Goal: Transaction & Acquisition: Purchase product/service

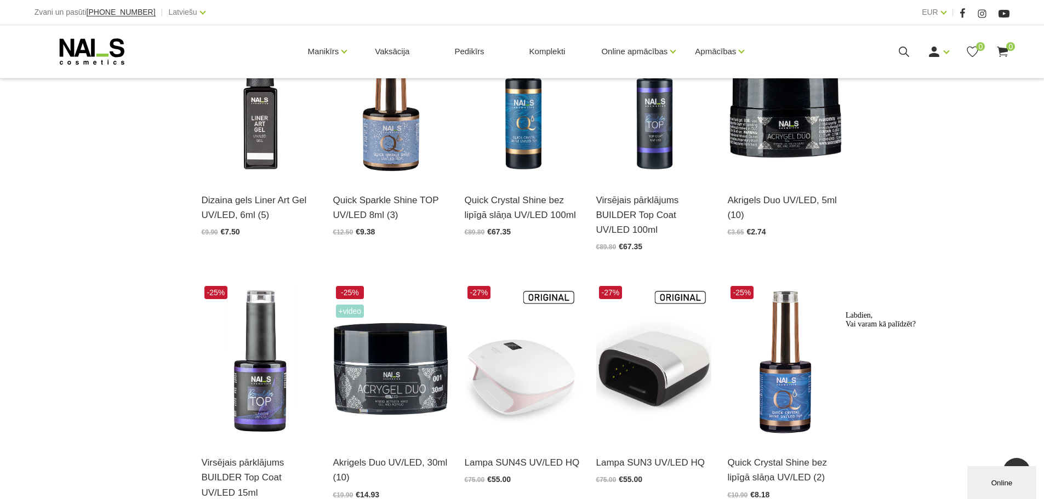
scroll to position [493, 0]
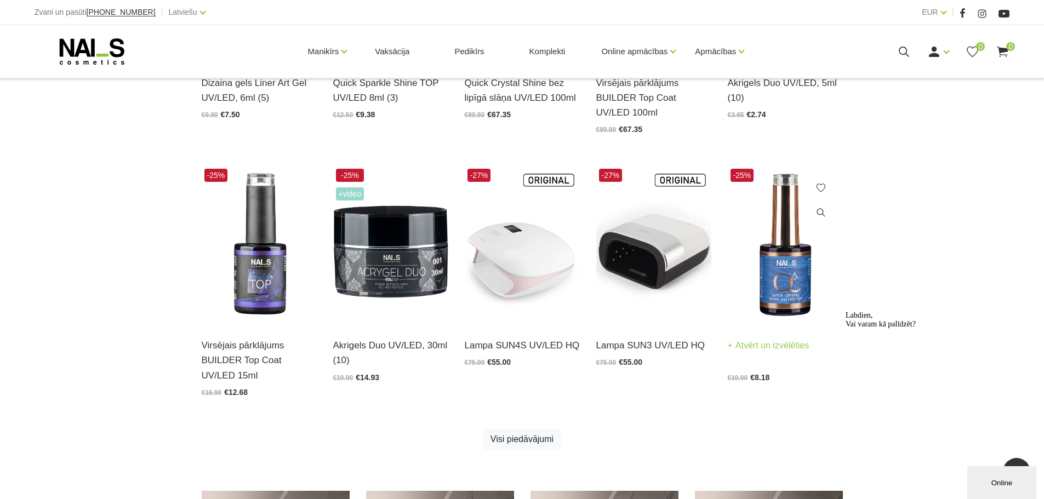
click at [785, 260] on img at bounding box center [785, 245] width 115 height 158
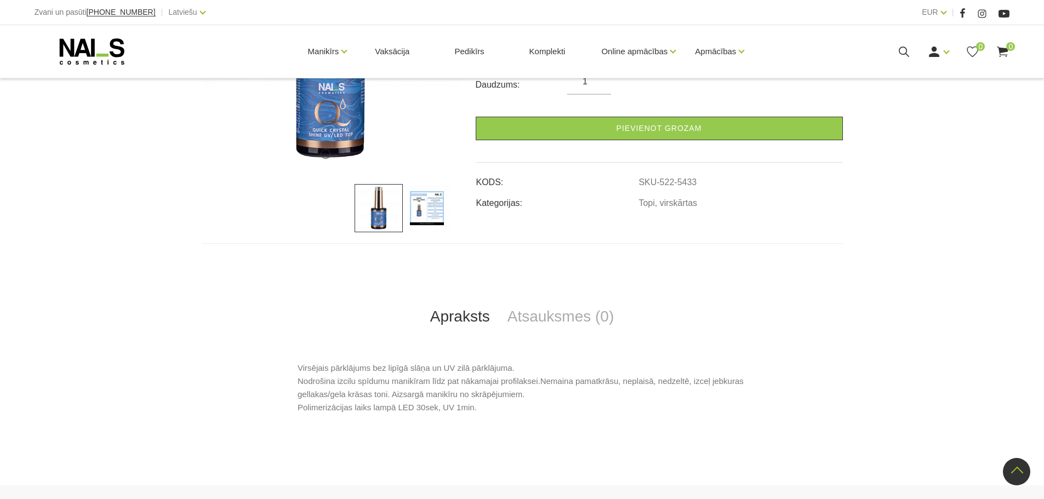
scroll to position [55, 0]
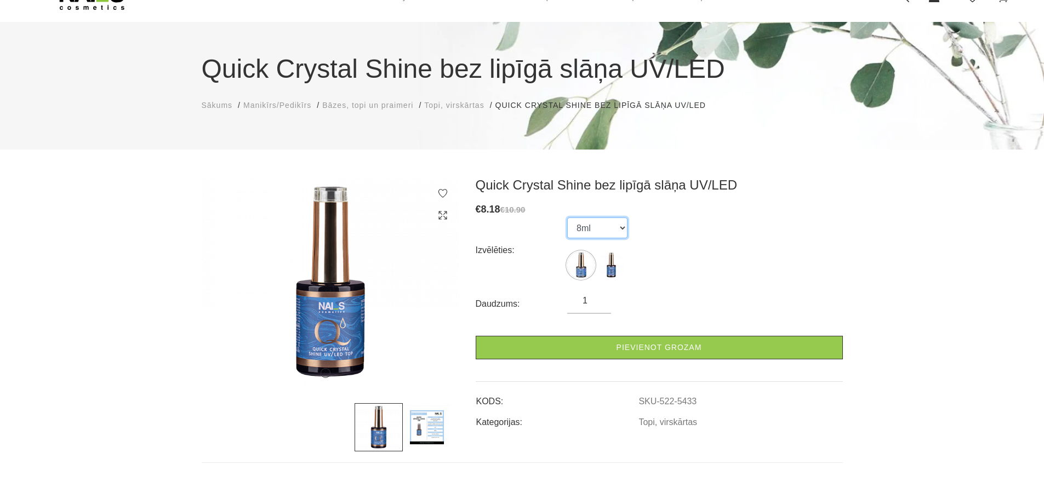
click at [567, 222] on select "8ml 15ml" at bounding box center [597, 228] width 60 height 21
click at [574, 223] on select "8ml 15ml" at bounding box center [597, 228] width 60 height 21
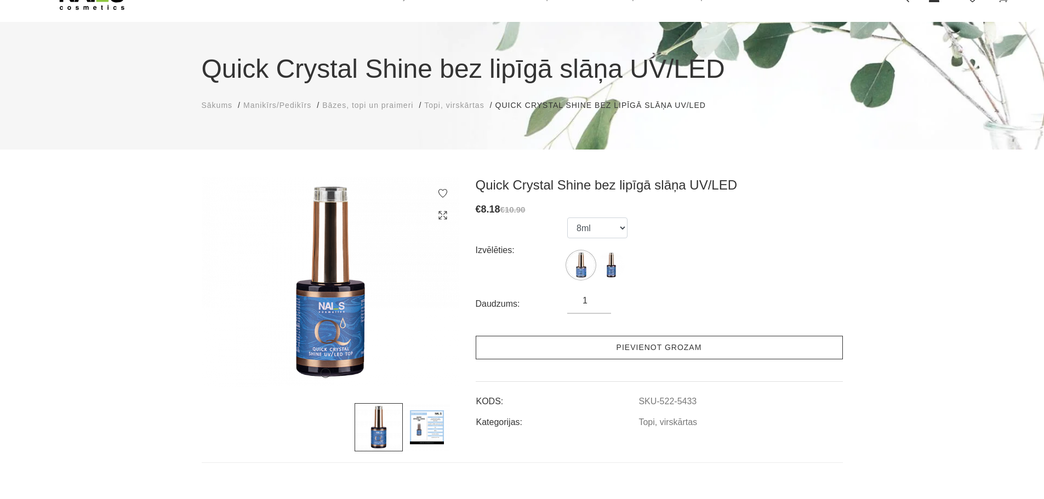
click at [615, 348] on link "Pievienot grozam" at bounding box center [659, 348] width 367 height 24
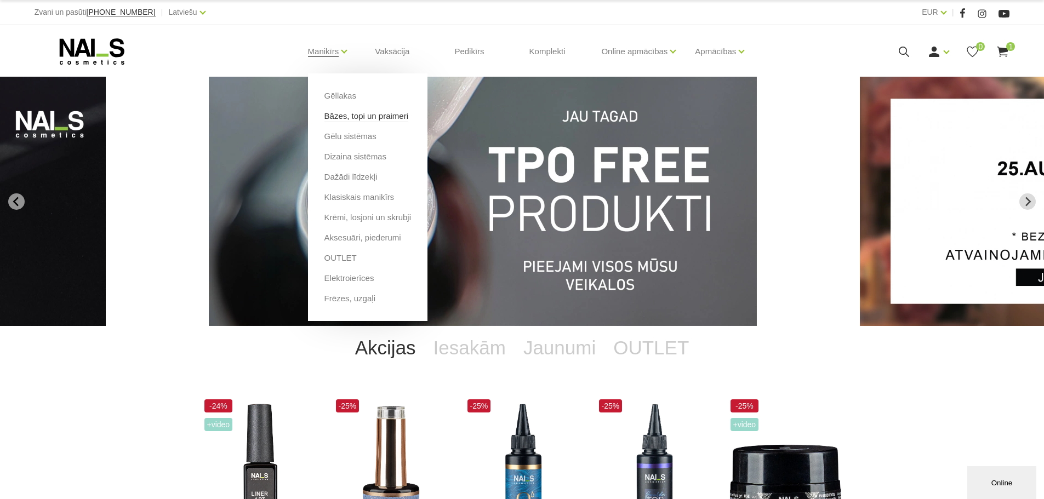
click at [388, 118] on link "Bāzes, topi un praimeri" at bounding box center [366, 116] width 84 height 12
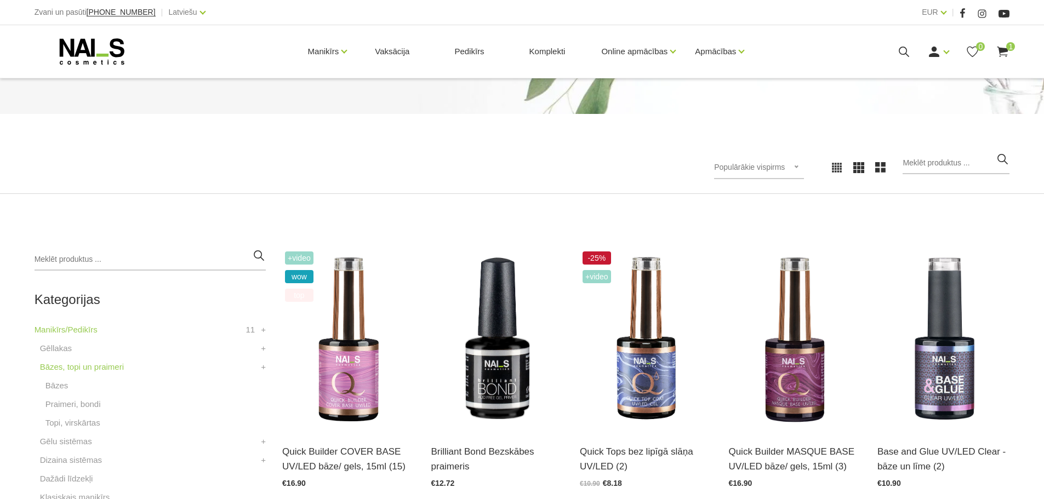
scroll to position [110, 0]
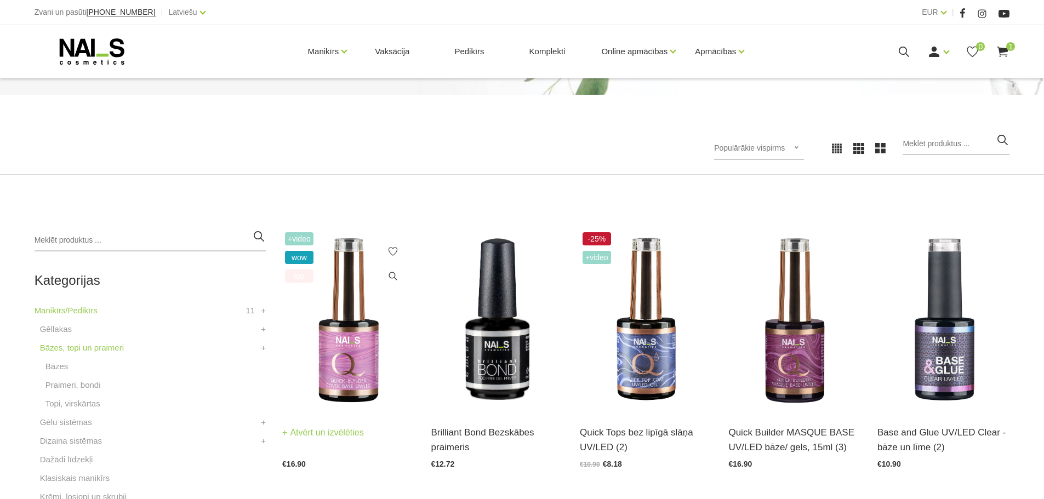
click at [364, 345] on img at bounding box center [348, 321] width 132 height 182
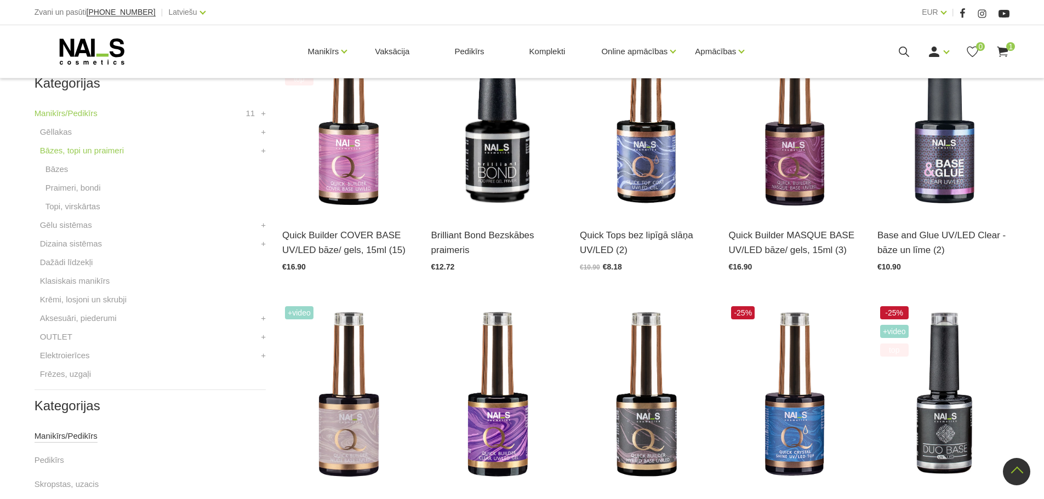
scroll to position [219, 0]
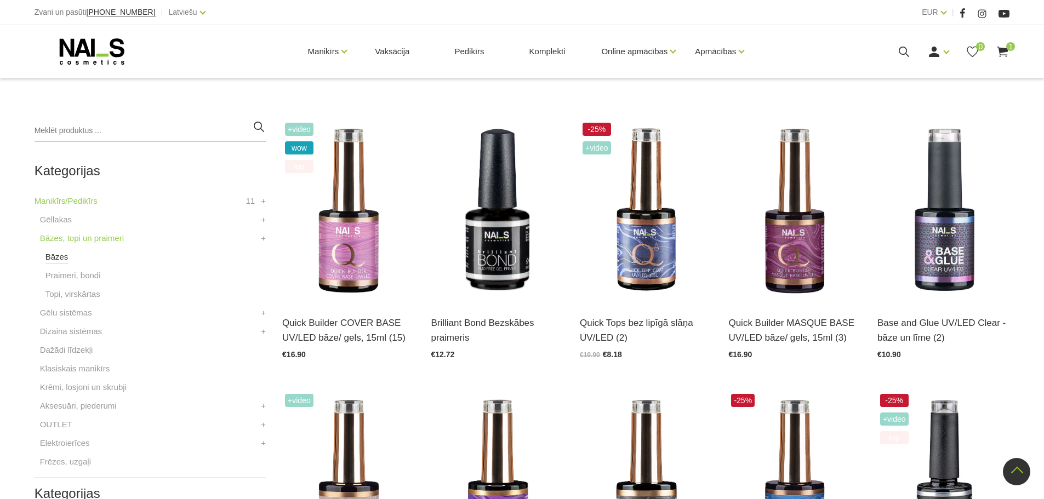
click at [61, 258] on link "Bāzes" at bounding box center [56, 256] width 23 height 13
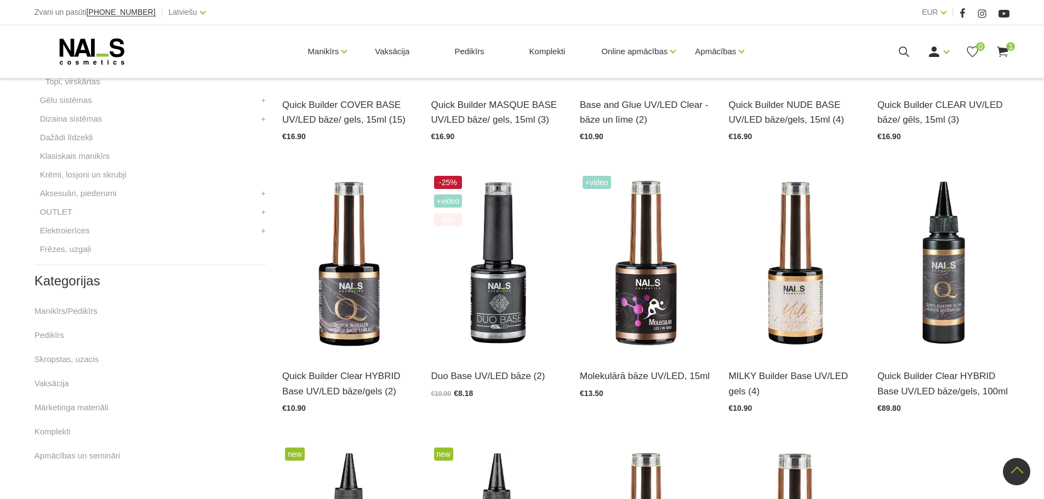
scroll to position [438, 0]
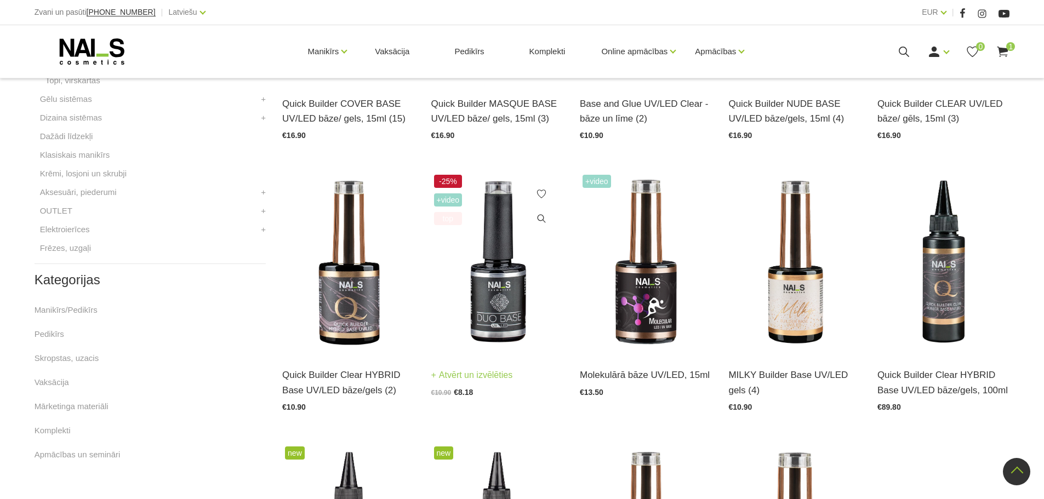
click at [511, 296] on img at bounding box center [497, 263] width 132 height 182
click at [342, 257] on img at bounding box center [348, 263] width 132 height 182
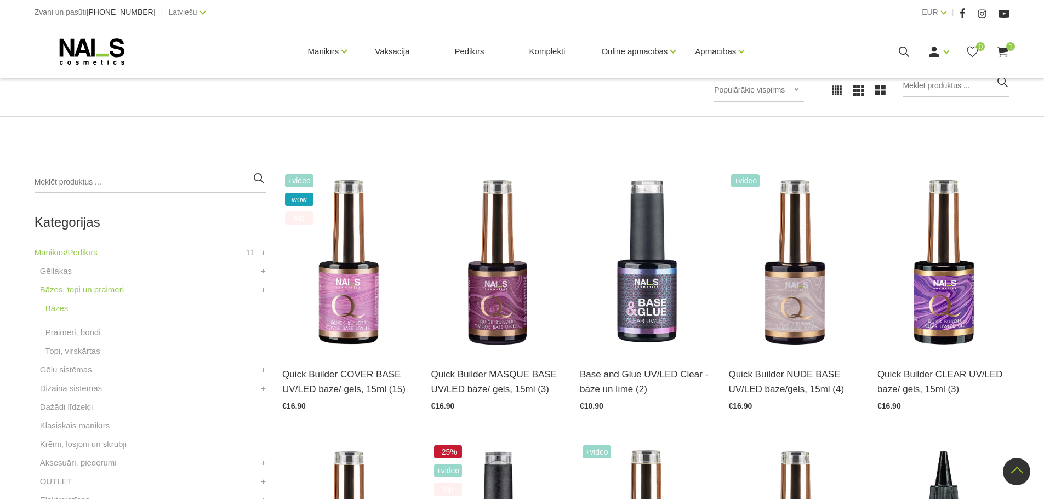
scroll to position [110, 0]
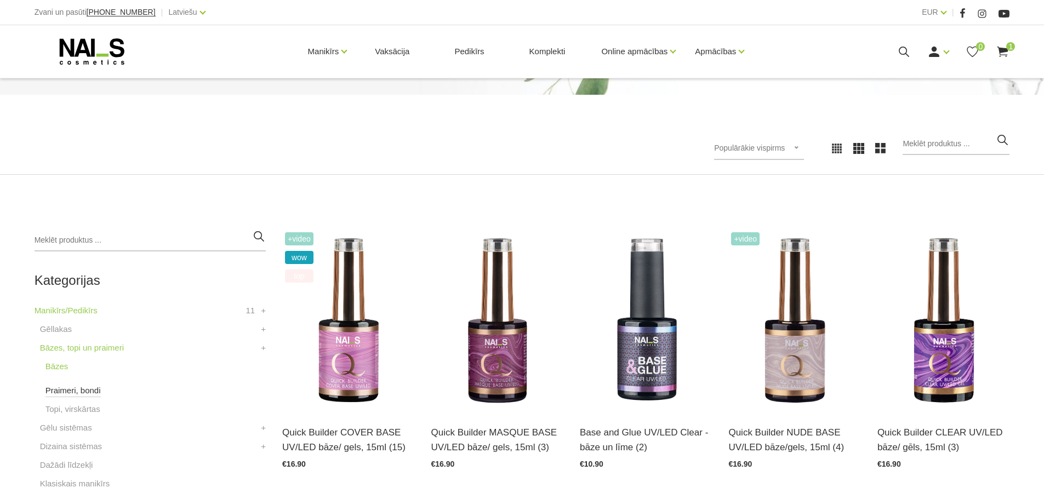
click at [59, 394] on link "Praimeri, bondi" at bounding box center [72, 390] width 55 height 13
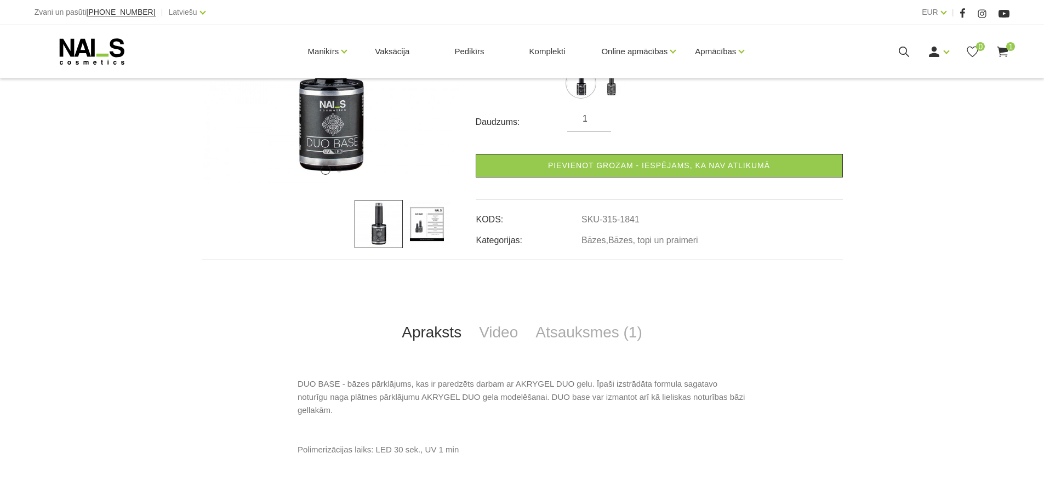
scroll to position [329, 0]
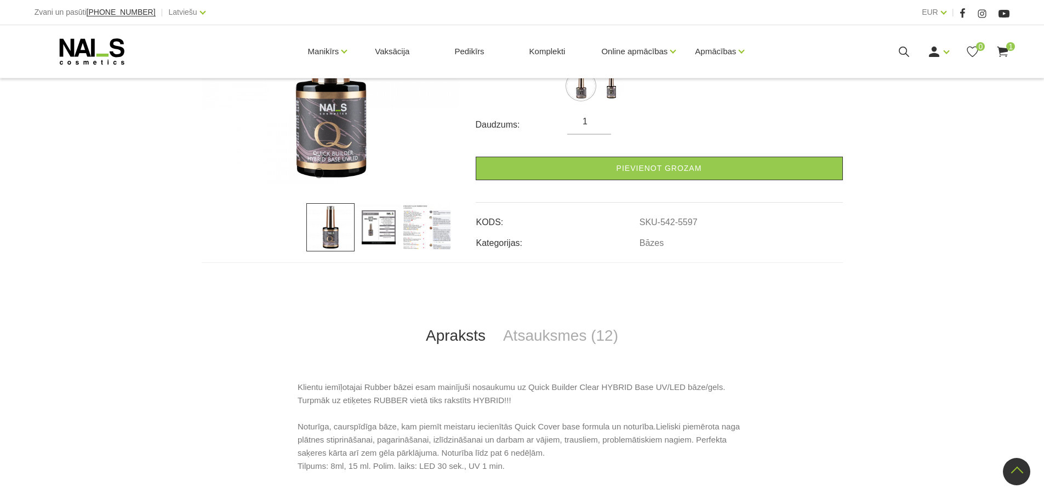
scroll to position [274, 0]
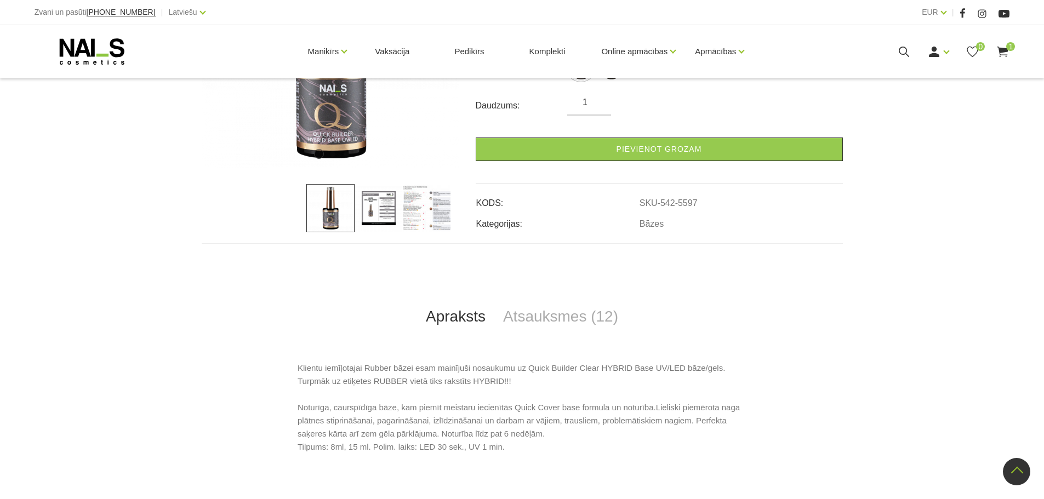
click at [438, 221] on img at bounding box center [427, 208] width 48 height 48
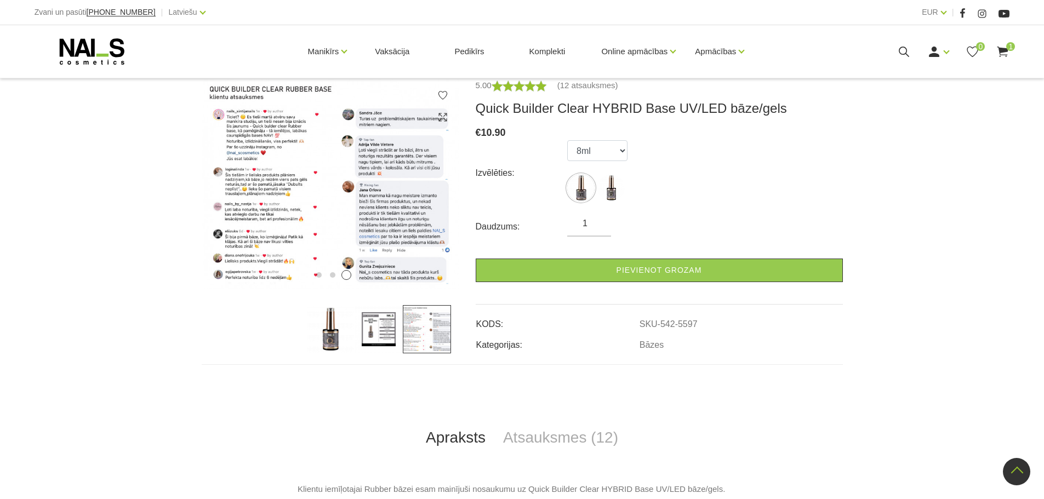
scroll to position [110, 0]
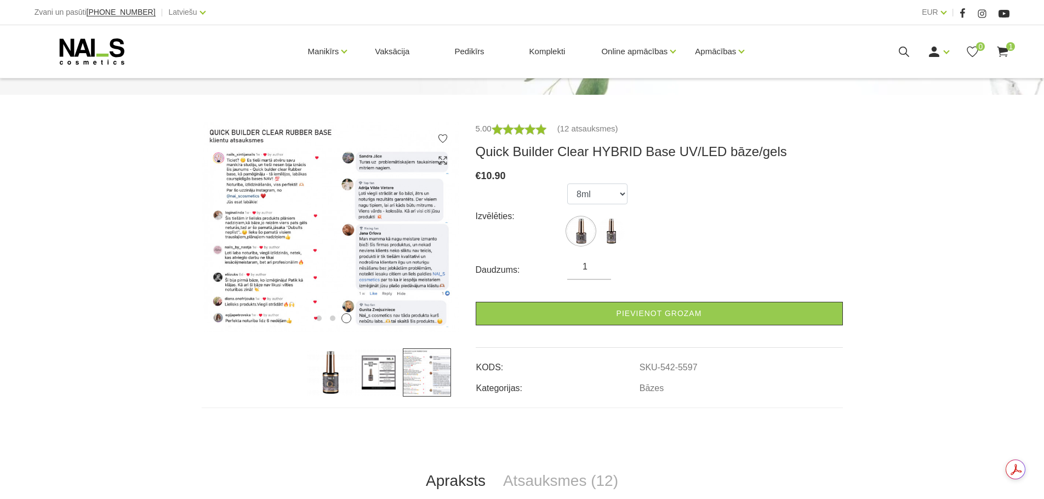
click at [387, 373] on img at bounding box center [379, 372] width 48 height 48
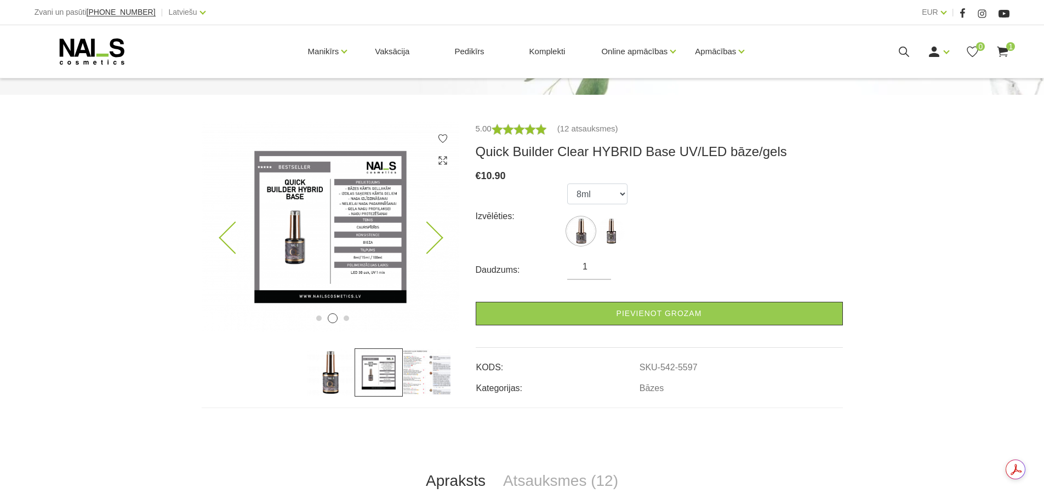
click at [351, 256] on img at bounding box center [331, 227] width 258 height 210
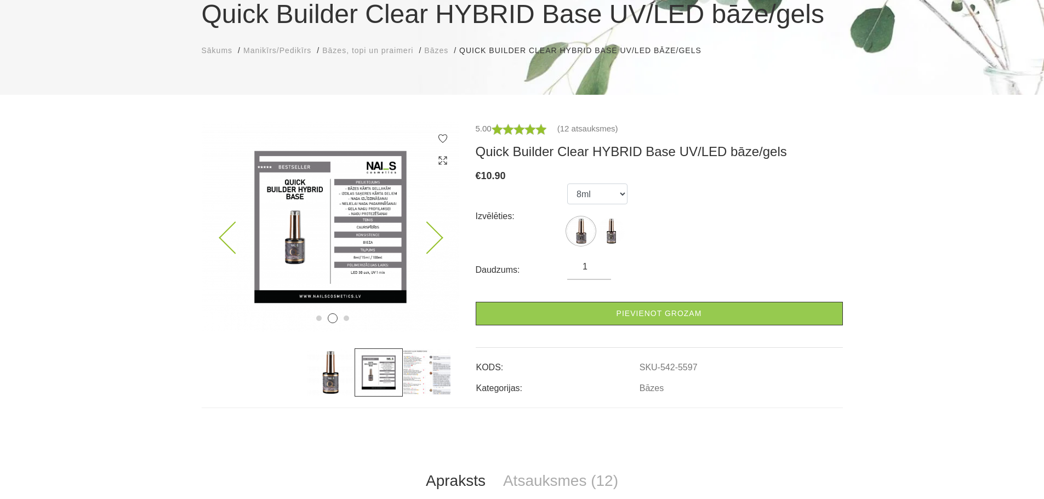
scroll to position [0, 0]
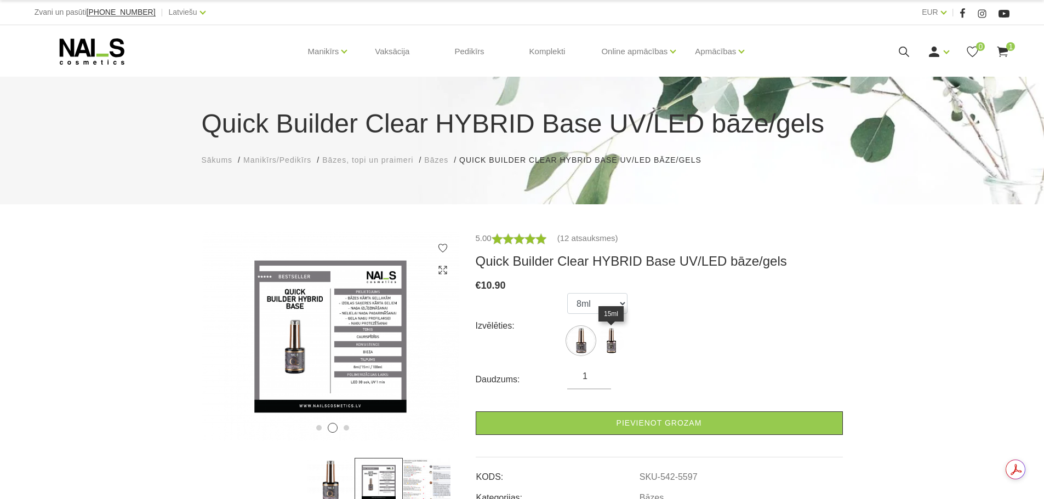
click at [602, 346] on img at bounding box center [610, 340] width 27 height 27
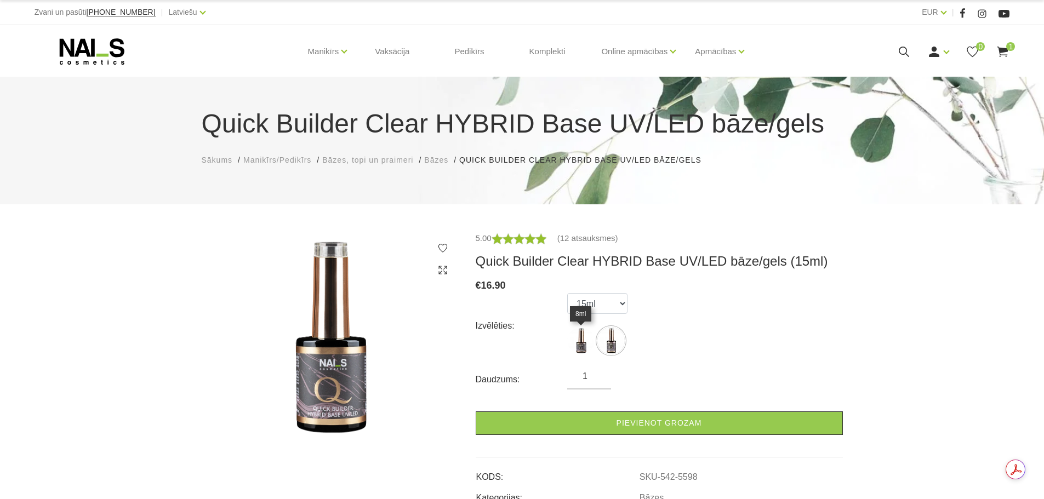
click at [584, 342] on img at bounding box center [580, 340] width 27 height 27
select select "5597"
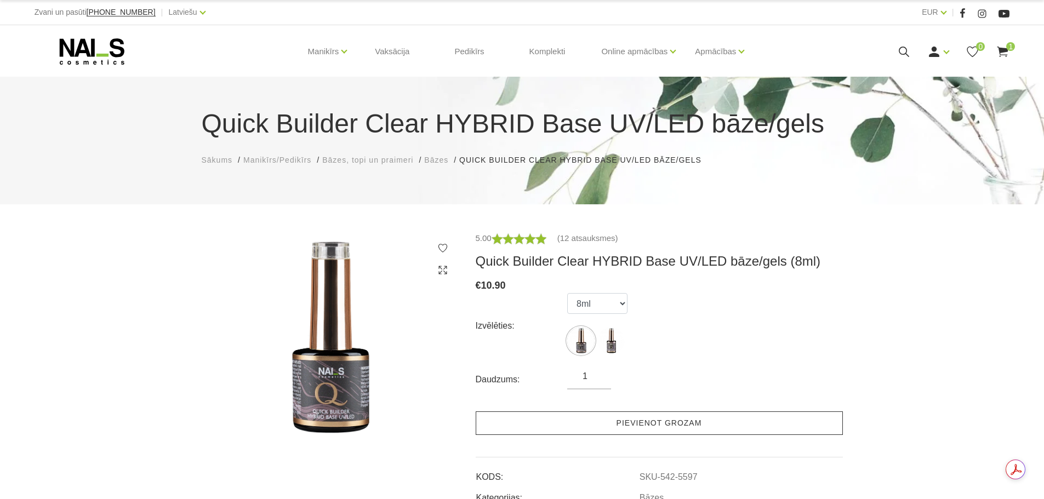
click at [636, 414] on link "Pievienot grozam" at bounding box center [659, 423] width 367 height 24
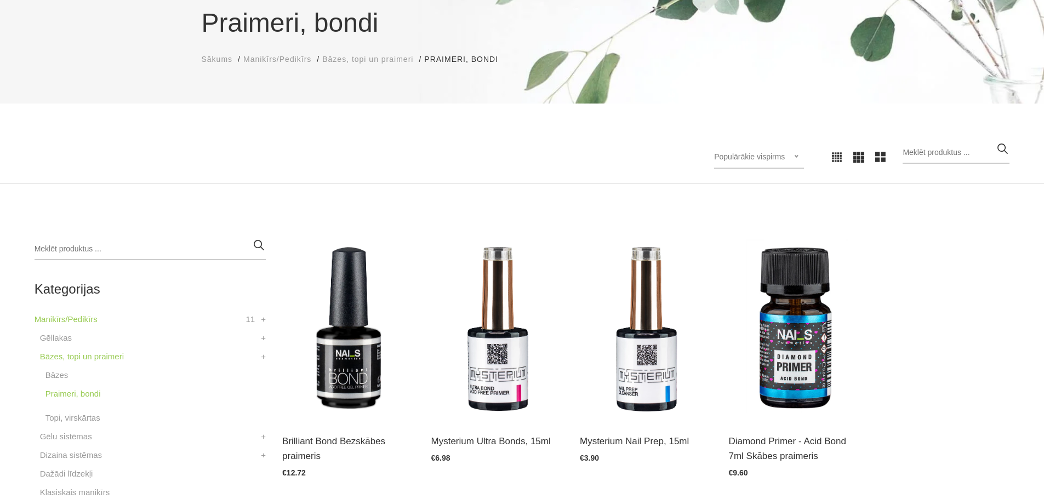
scroll to position [219, 0]
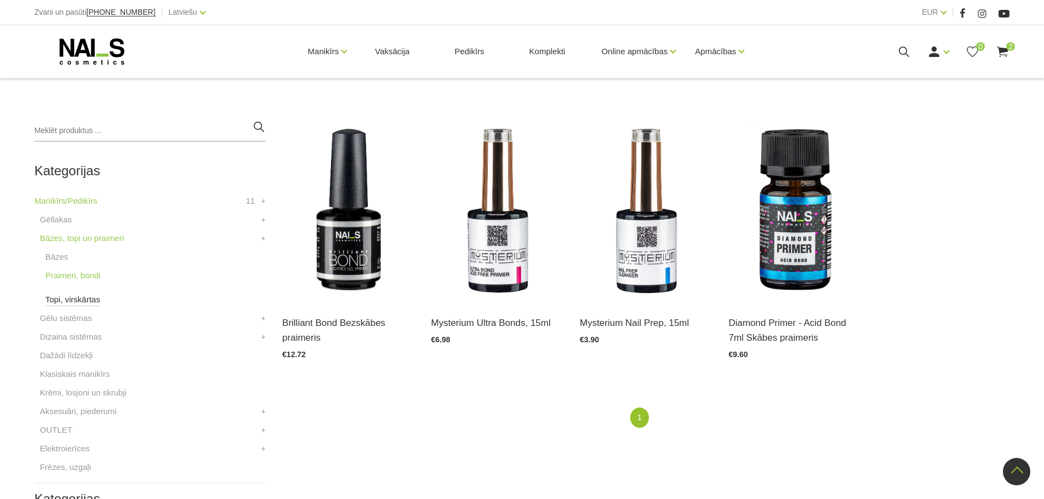
click at [79, 299] on link "Topi, virskārtas" at bounding box center [72, 299] width 55 height 13
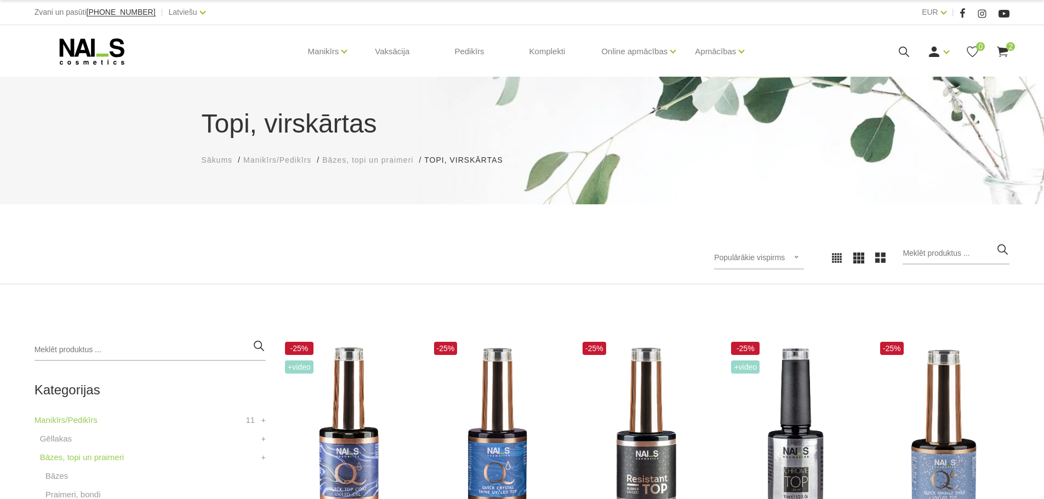
click at [901, 50] on icon at bounding box center [904, 52] width 14 height 14
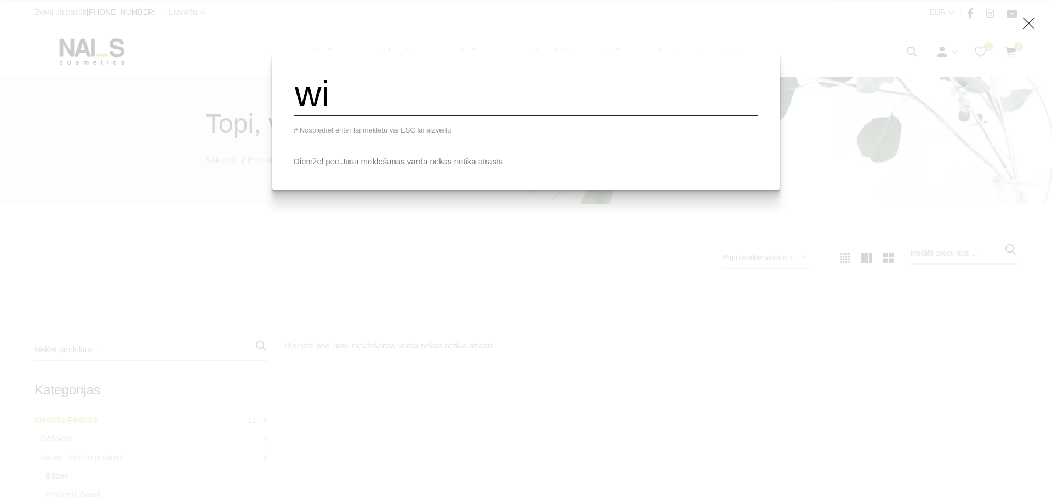
type input "w"
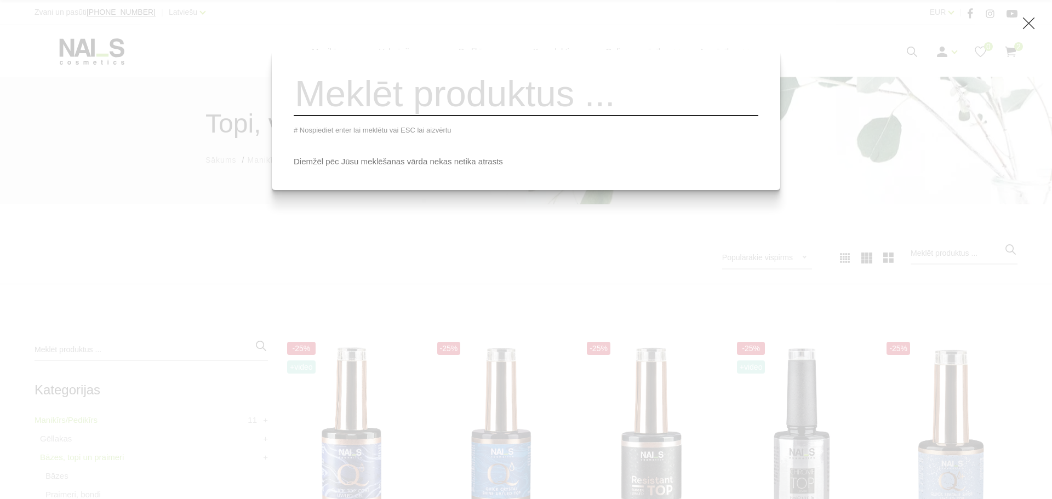
click at [321, 248] on div "# Nospiediet enter lai meklētu vai ESC lai aizvērtu Diemžēl pēc Jūsu meklēšanas…" at bounding box center [526, 249] width 1052 height 499
click at [596, 321] on div "# Nospiediet enter lai meklētu vai ESC lai aizvērtu Diemžēl pēc Jūsu meklēšanas…" at bounding box center [526, 249] width 1052 height 499
click at [62, 441] on div "# Nospiediet enter lai meklētu vai ESC lai aizvērtu Diemžēl pēc Jūsu meklēšanas…" at bounding box center [526, 249] width 1052 height 499
drag, startPoint x: 130, startPoint y: 430, endPoint x: 171, endPoint y: 374, distance: 69.7
click at [130, 430] on div "# Nospiediet enter lai meklētu vai ESC lai aizvērtu Diemžēl pēc Jūsu meklēšanas…" at bounding box center [526, 249] width 1052 height 499
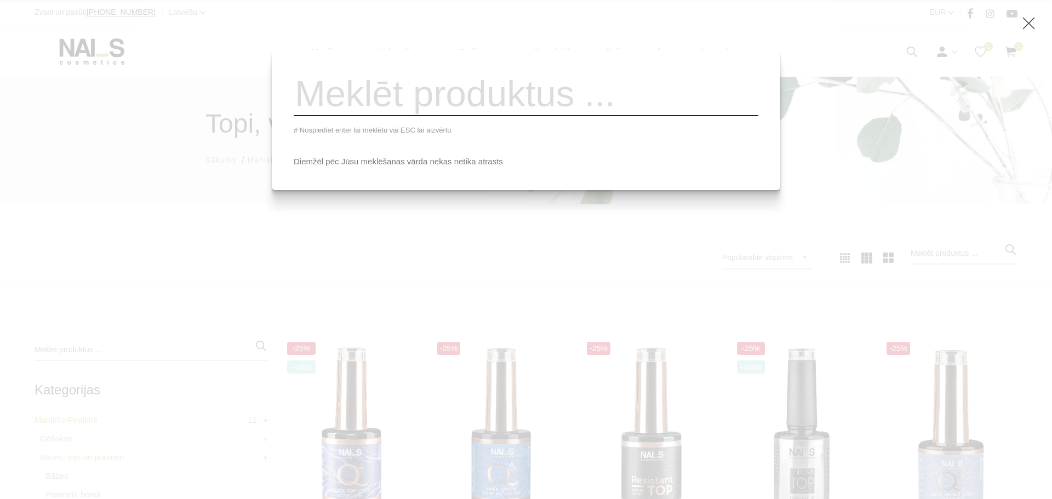
click at [384, 165] on div "Diemžēl pēc Jūsu meklēšanas vārda nekas netika atrasts" at bounding box center [526, 161] width 465 height 13
click at [380, 134] on span "# Nospiediet enter lai meklētu vai ESC lai aizvērtu" at bounding box center [373, 130] width 158 height 8
drag, startPoint x: 793, startPoint y: 36, endPoint x: 811, endPoint y: 36, distance: 17.5
click at [805, 36] on div "# Nospiediet enter lai meklētu vai ESC lai aizvērtu Diemžēl pēc Jūsu meklēšanas…" at bounding box center [526, 249] width 1052 height 499
drag, startPoint x: 924, startPoint y: 193, endPoint x: 949, endPoint y: 84, distance: 112.3
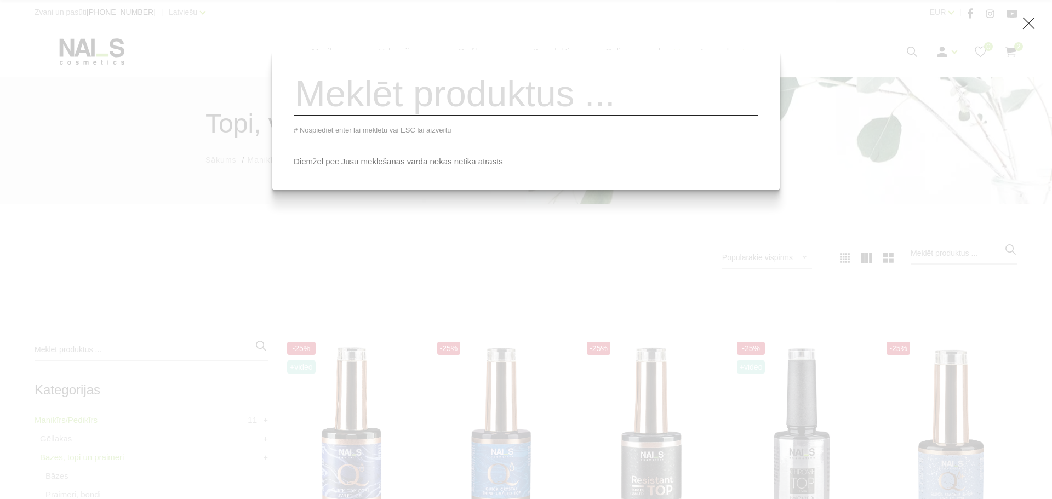
click at [925, 192] on div "# Nospiediet enter lai meklētu vai ESC lai aizvērtu Diemžēl pēc Jūsu meklēšanas…" at bounding box center [526, 249] width 1052 height 499
drag, startPoint x: 912, startPoint y: 49, endPoint x: 953, endPoint y: 39, distance: 42.4
click at [912, 49] on div "# Nospiediet enter lai meklētu vai ESC lai aizvērtu Diemžēl pēc Jūsu meklēšanas…" at bounding box center [526, 249] width 1052 height 499
click at [1030, 18] on icon at bounding box center [1029, 23] width 14 height 14
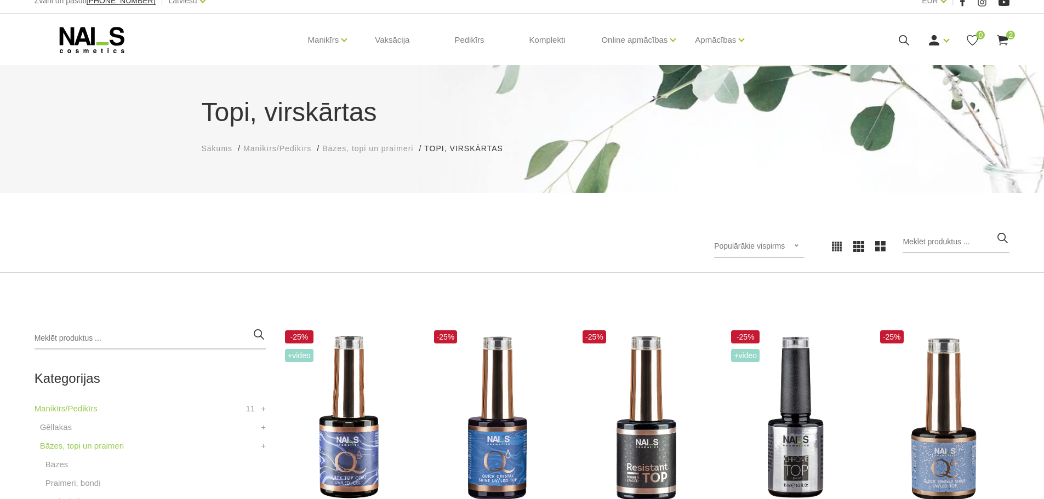
scroll to position [164, 0]
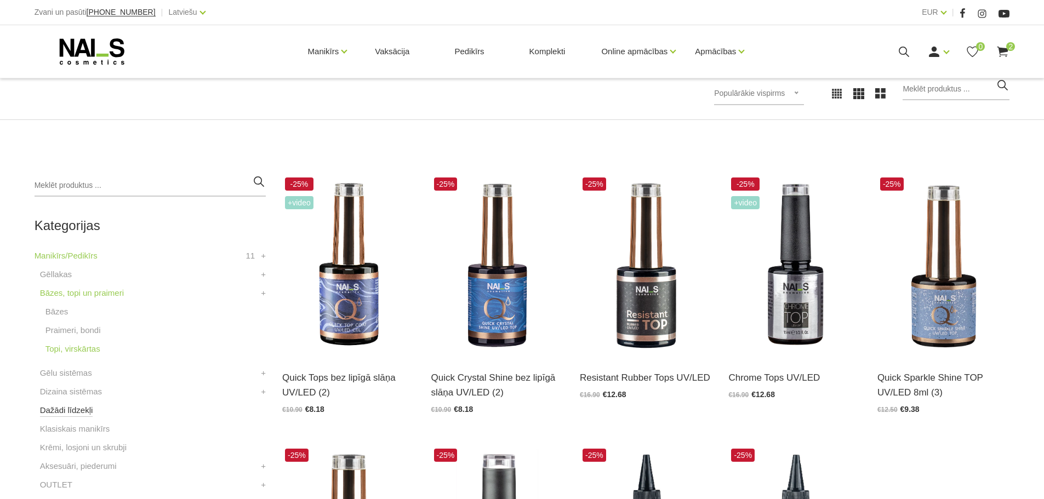
click at [72, 410] on link "Dažādi līdzekļi" at bounding box center [66, 410] width 53 height 13
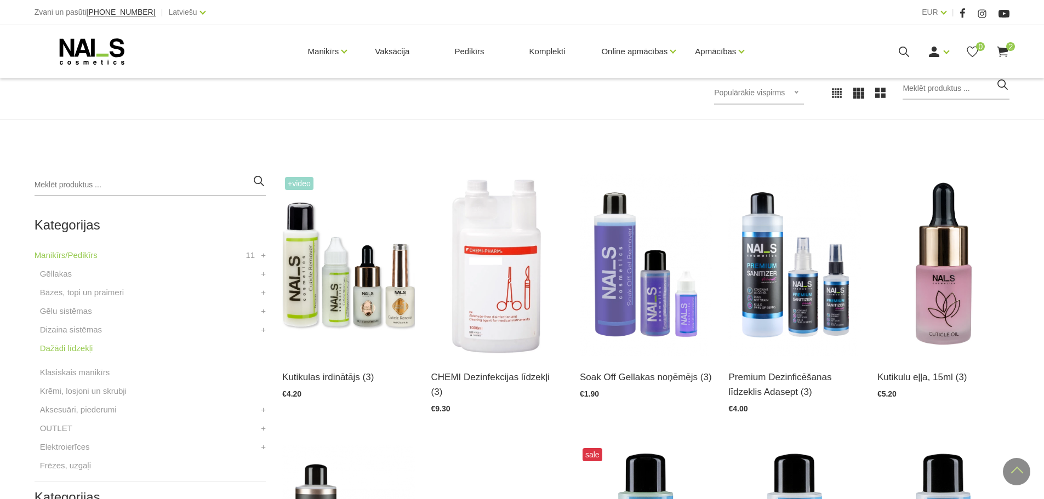
scroll to position [164, 0]
click at [394, 327] on img at bounding box center [348, 266] width 132 height 182
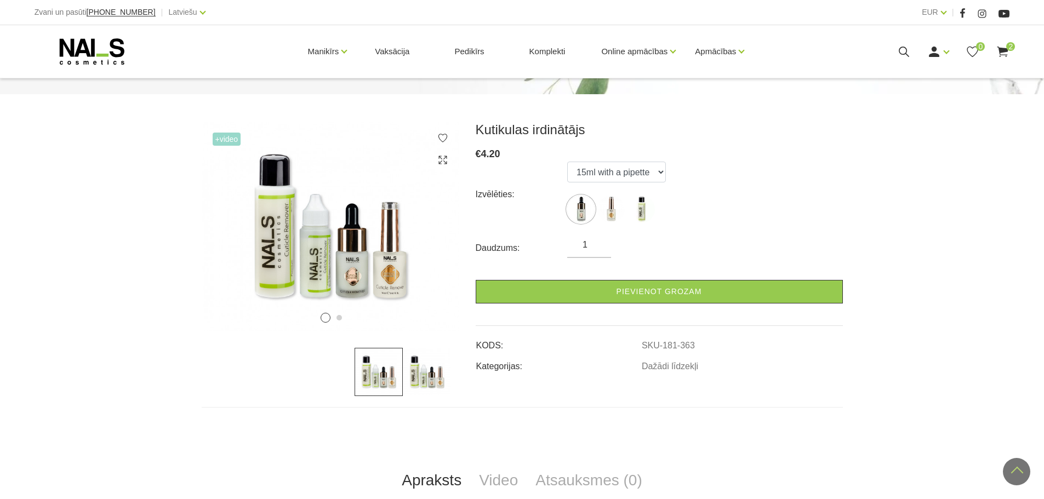
scroll to position [110, 0]
click at [643, 169] on select "15ml with a pipette 15ml with a brush 100ml" at bounding box center [616, 172] width 99 height 21
click at [622, 170] on select "15ml with a pipette 15ml with a brush 100ml" at bounding box center [616, 172] width 99 height 21
click at [567, 162] on select "15ml with a pipette 15ml with a brush 100ml" at bounding box center [616, 172] width 99 height 21
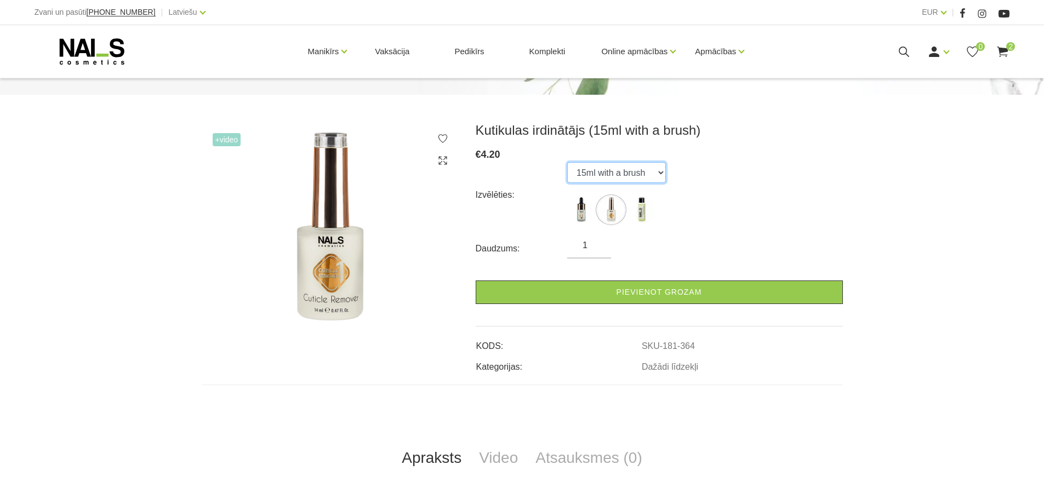
click at [625, 175] on select "15ml with a pipette 15ml with a brush 100ml" at bounding box center [616, 172] width 99 height 21
click at [567, 162] on select "15ml with a pipette 15ml with a brush 100ml" at bounding box center [616, 172] width 99 height 21
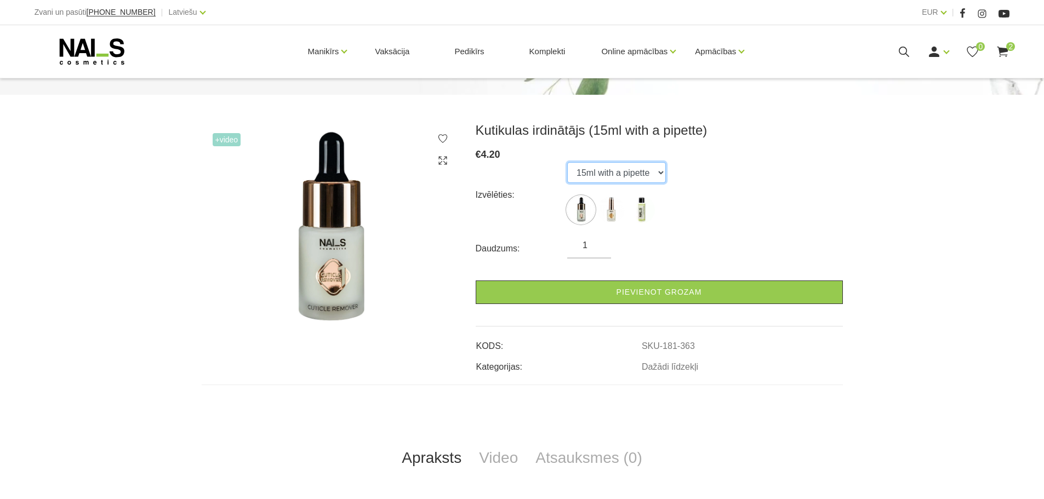
click at [619, 173] on select "15ml with a pipette 15ml with a brush 100ml" at bounding box center [616, 172] width 99 height 21
click at [567, 162] on select "15ml with a pipette 15ml with a brush 100ml" at bounding box center [616, 172] width 99 height 21
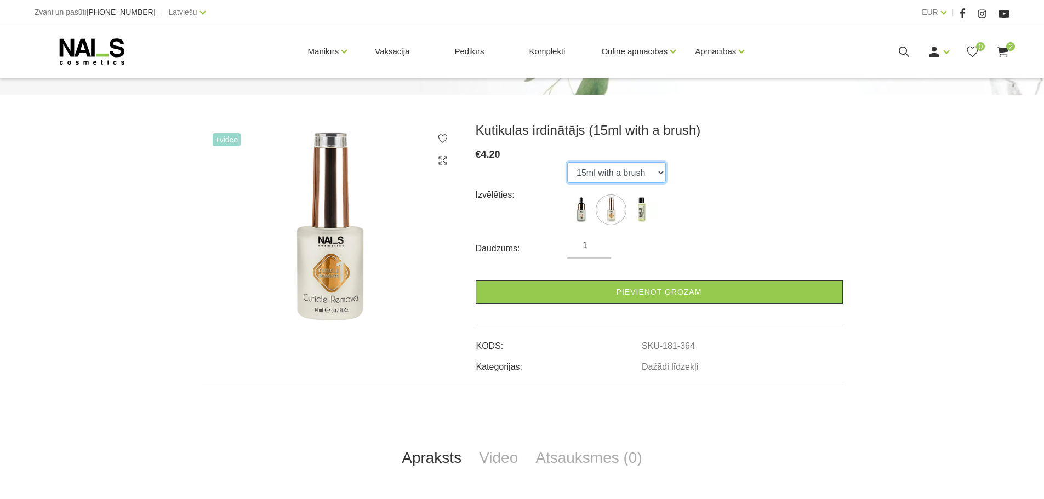
click at [607, 176] on select "15ml with a pipette 15ml with a brush 100ml" at bounding box center [616, 172] width 99 height 21
click at [567, 162] on select "15ml with a pipette 15ml with a brush 100ml" at bounding box center [616, 172] width 99 height 21
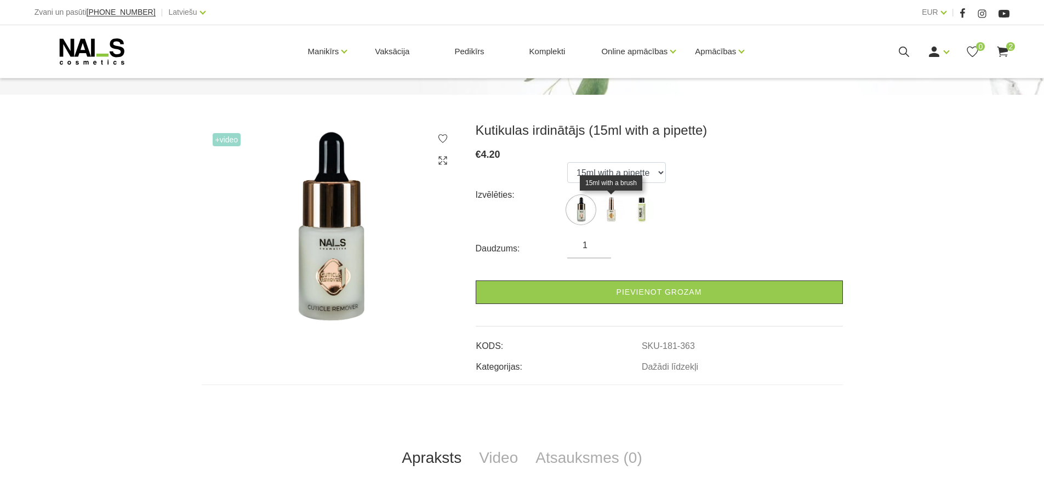
click at [611, 210] on img at bounding box center [610, 209] width 27 height 27
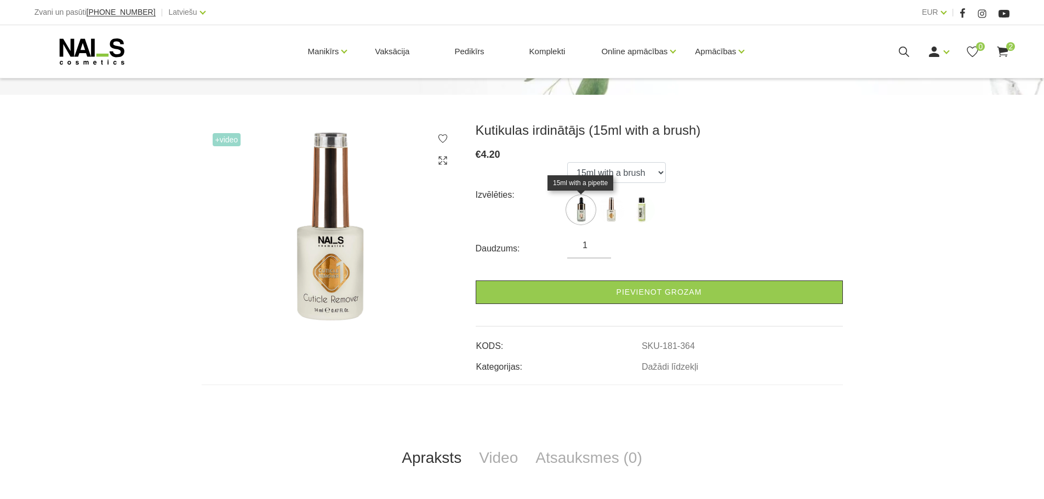
click at [578, 213] on img at bounding box center [580, 209] width 27 height 27
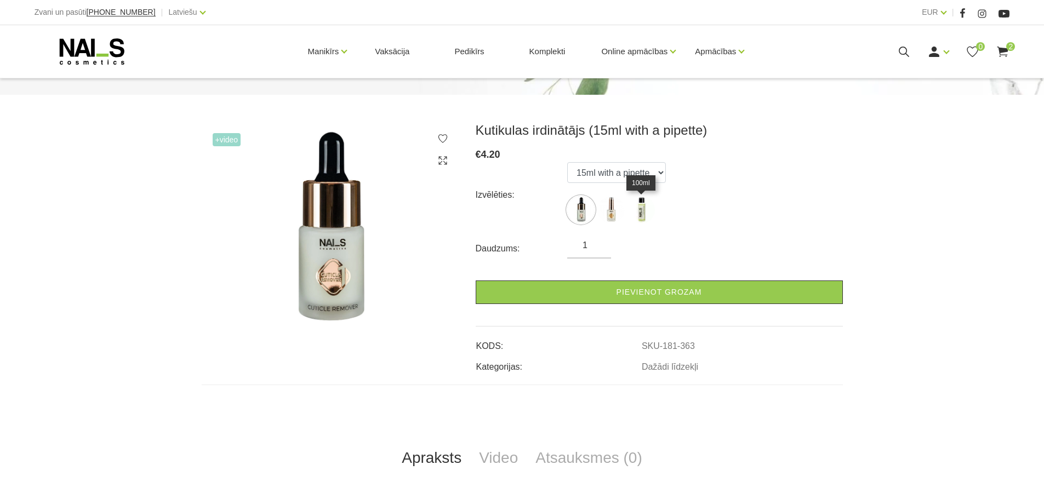
click at [648, 201] on img at bounding box center [640, 209] width 27 height 27
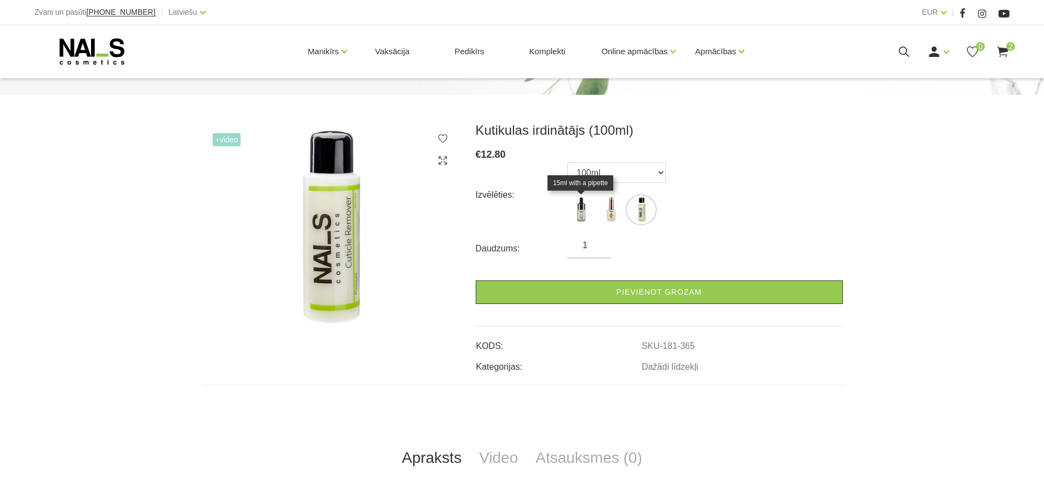
click at [581, 203] on img at bounding box center [580, 209] width 27 height 27
select select "363"
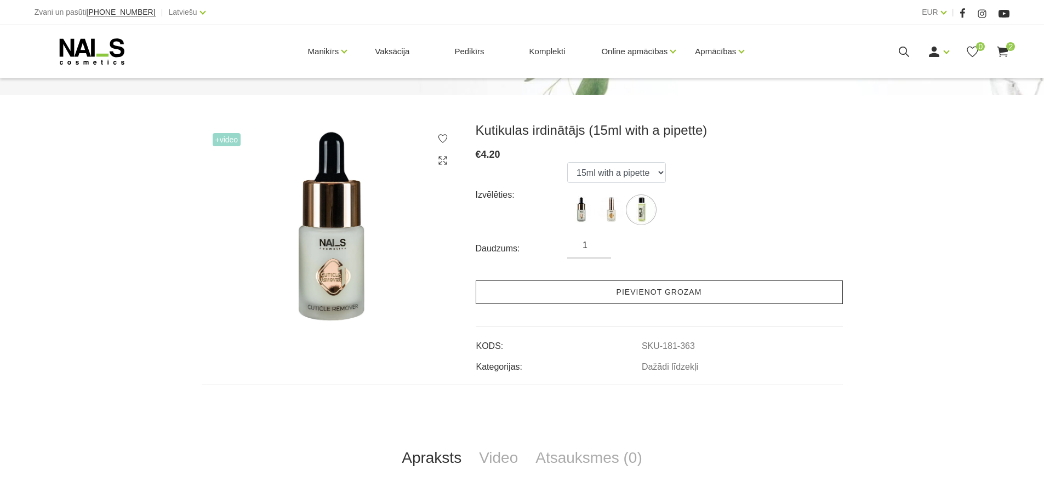
click at [576, 291] on link "Pievienot grozam" at bounding box center [659, 293] width 367 height 24
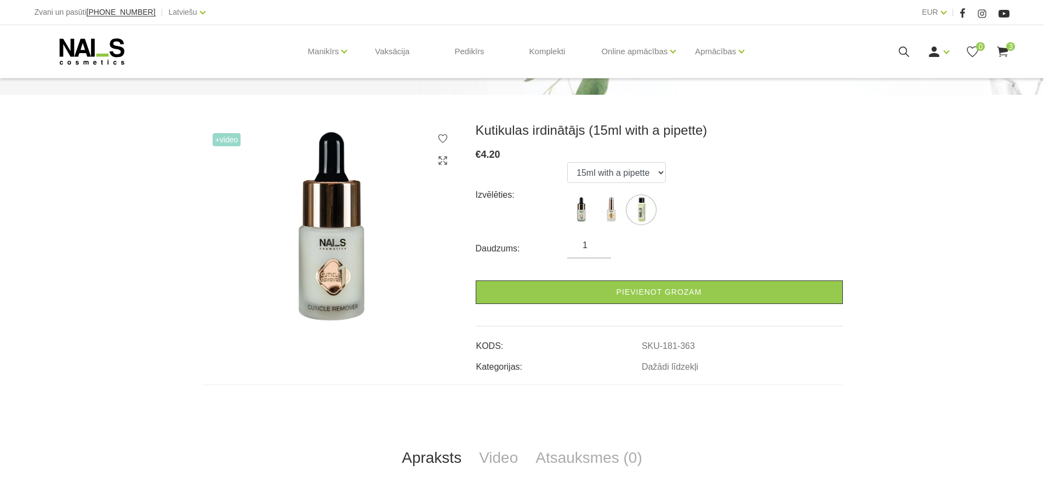
click at [108, 53] on icon at bounding box center [92, 51] width 115 height 27
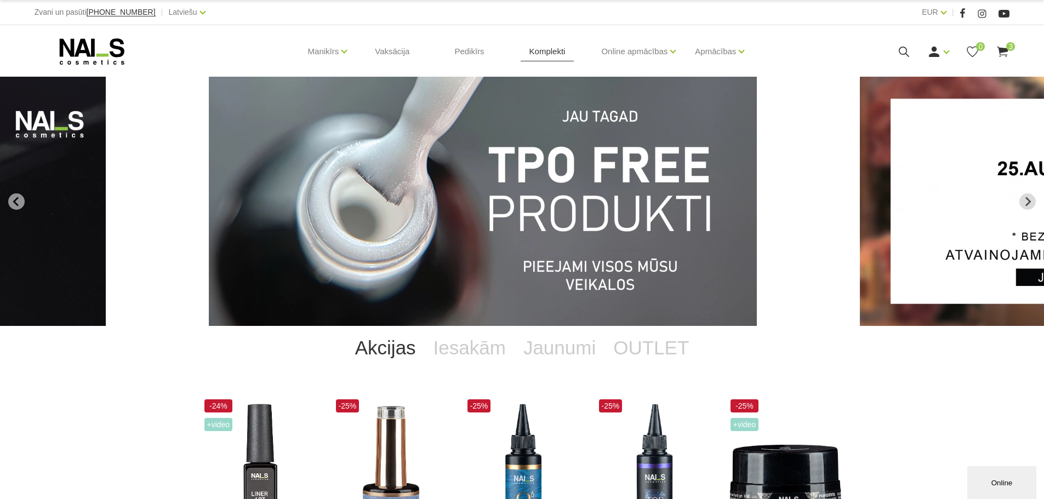
click at [551, 55] on link "Komplekti" at bounding box center [548, 51] width 54 height 53
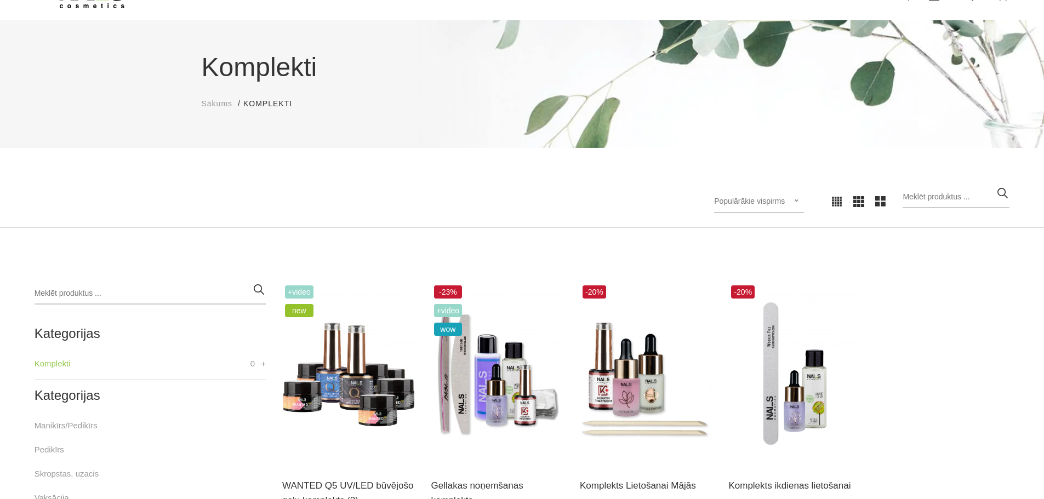
scroll to position [110, 0]
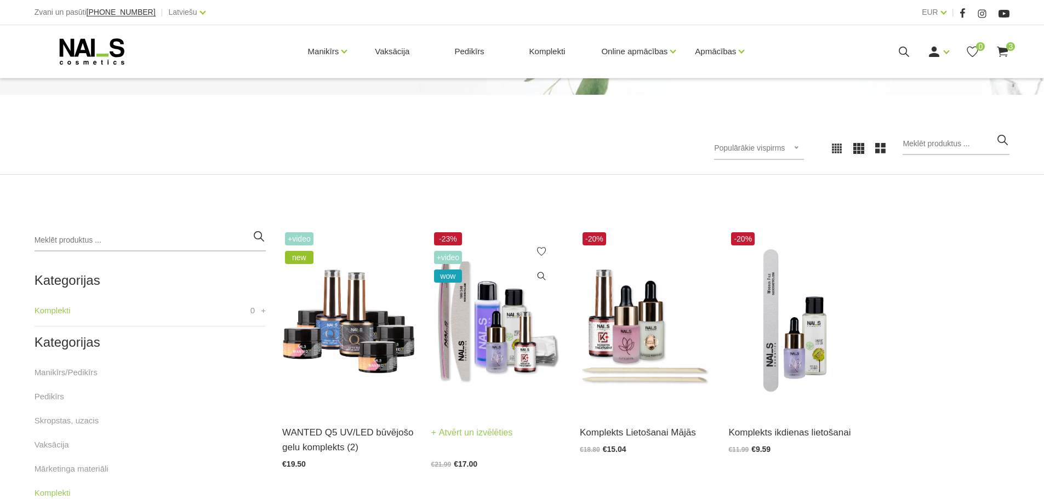
click at [498, 314] on img at bounding box center [497, 321] width 132 height 182
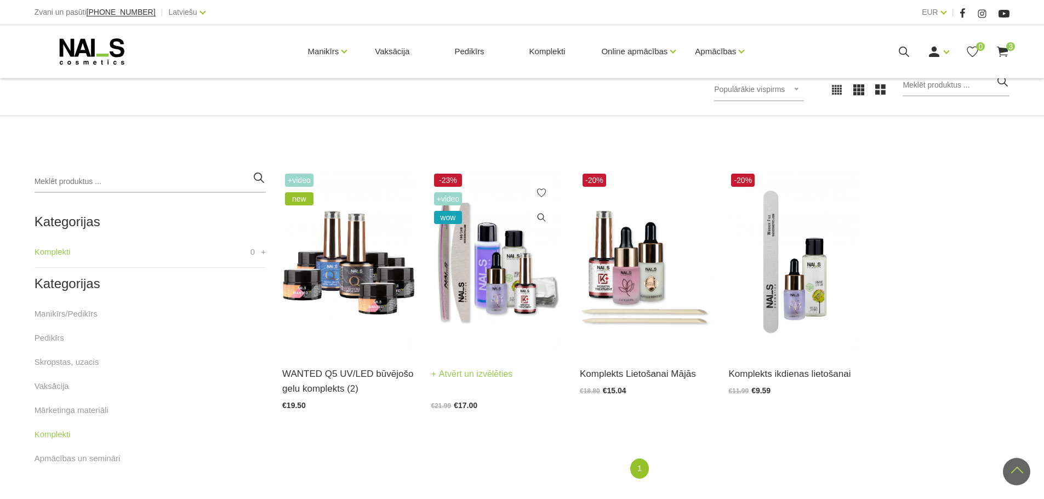
scroll to position [164, 0]
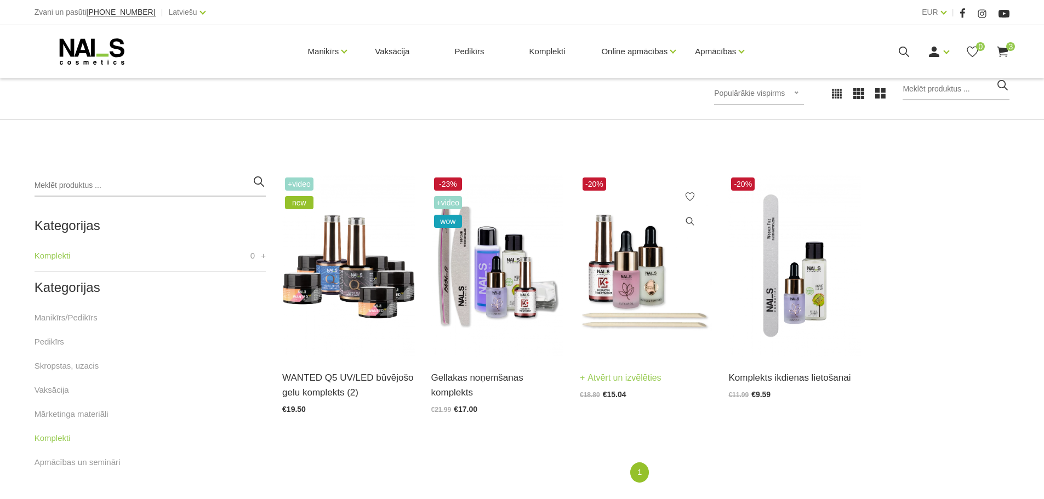
click at [659, 319] on img at bounding box center [646, 266] width 132 height 182
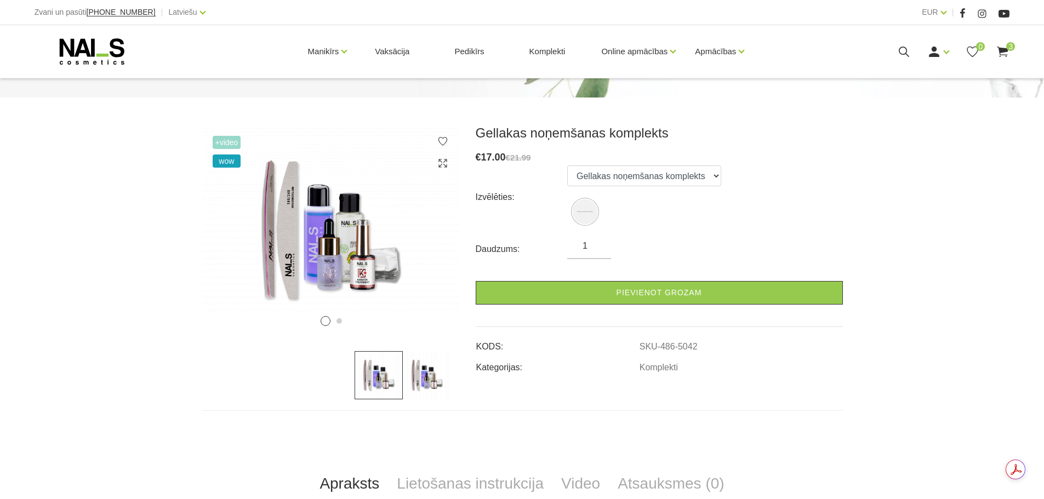
scroll to position [110, 0]
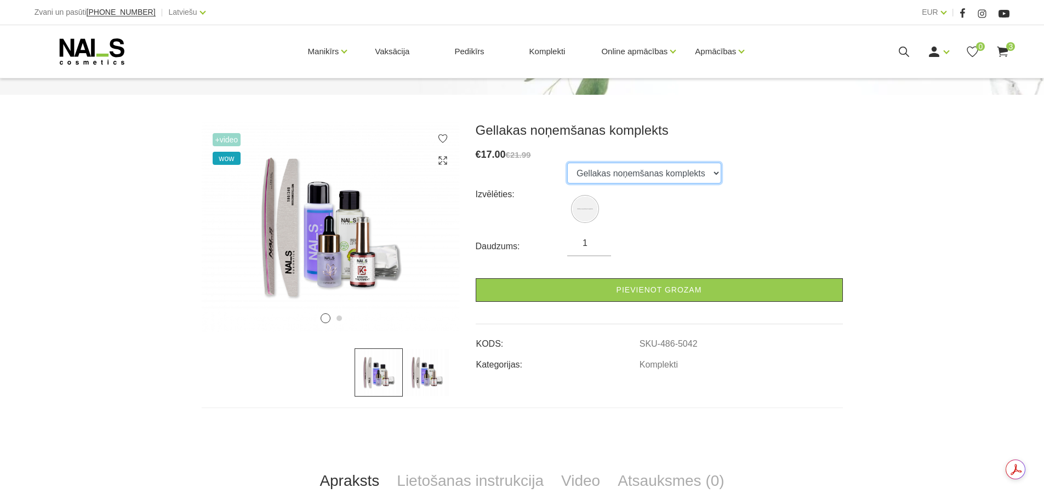
click at [641, 168] on select "Gellakas noņemšanas komplekts" at bounding box center [644, 173] width 154 height 21
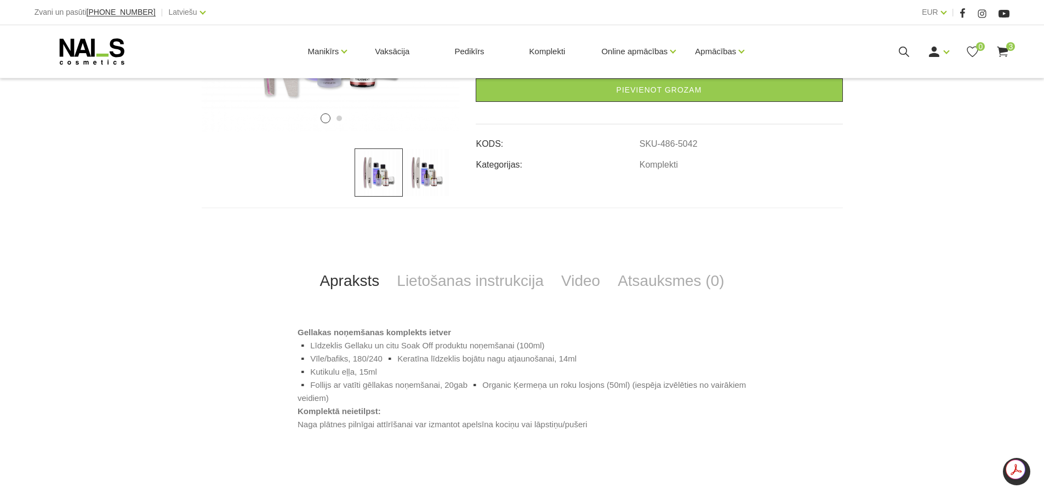
scroll to position [329, 0]
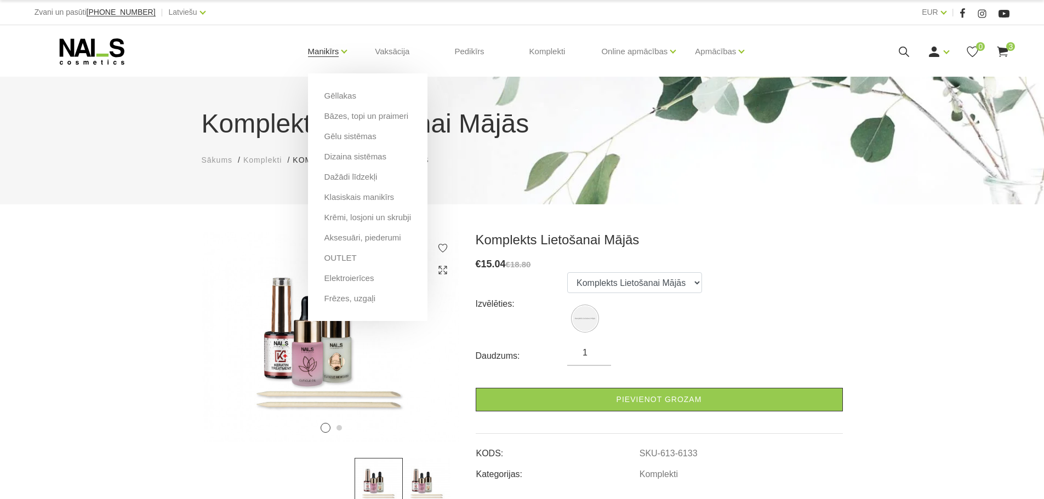
click at [327, 55] on link "Manikīrs" at bounding box center [323, 52] width 31 height 44
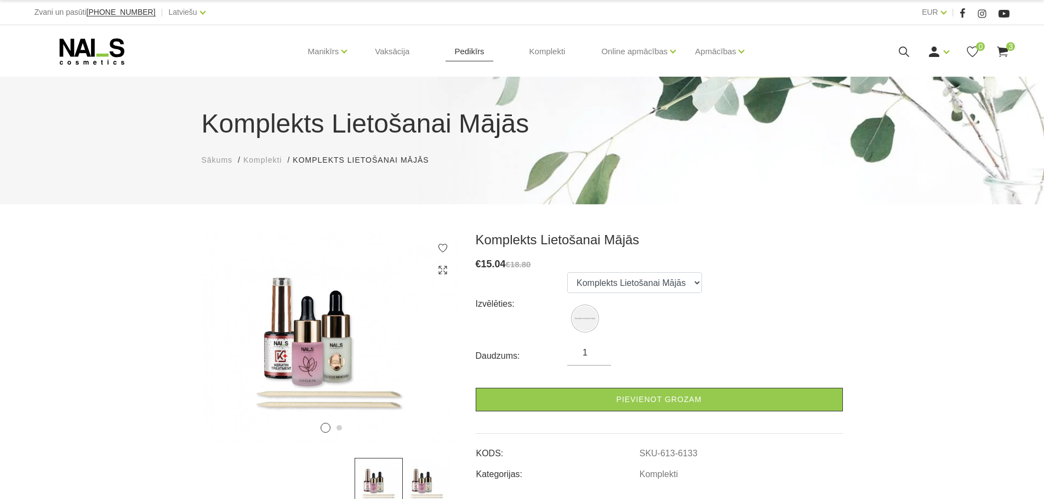
click at [460, 55] on link "Pedikīrs" at bounding box center [468, 51] width 47 height 53
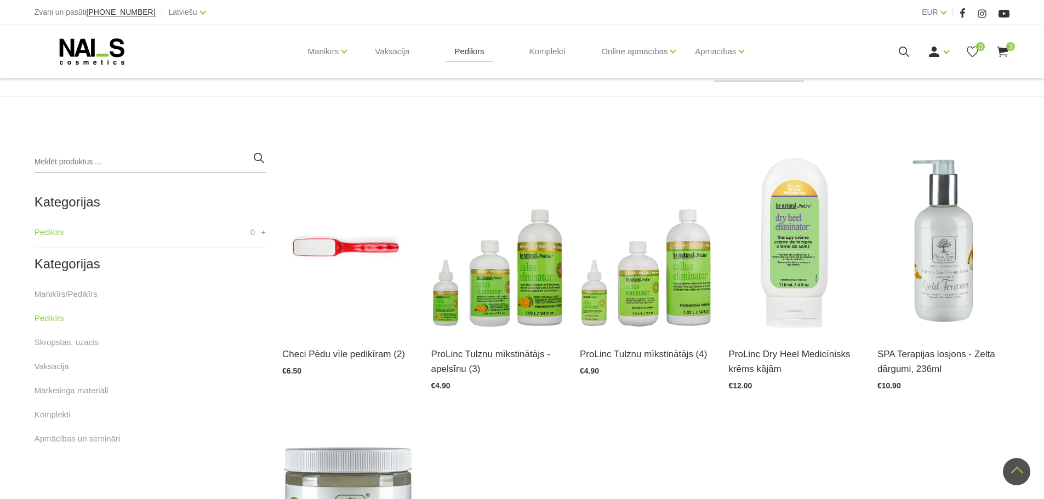
scroll to position [164, 0]
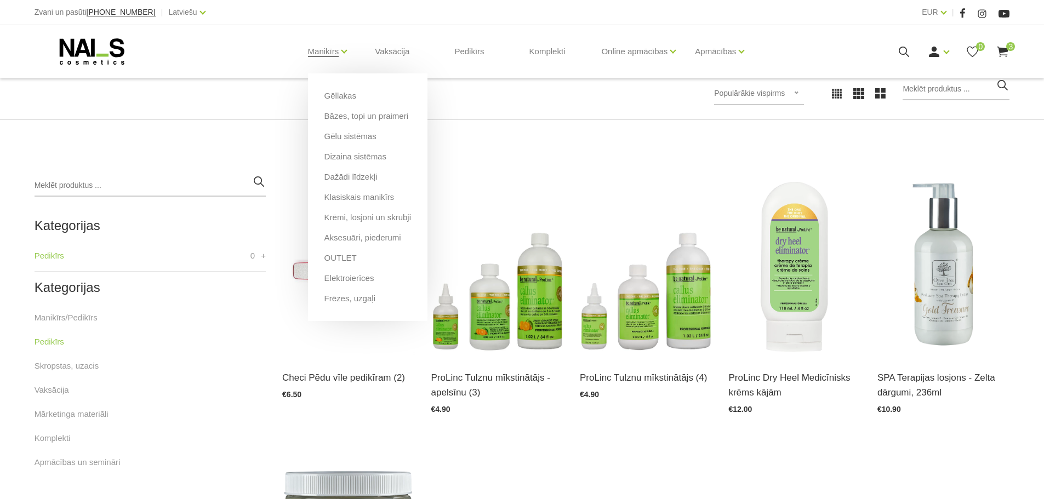
click at [346, 53] on li "Manikīrs Gēllakas Bāzes, topi un praimeri Gēlu sistēmas Dizaina sistēmas Dažādi…" at bounding box center [323, 52] width 59 height 44
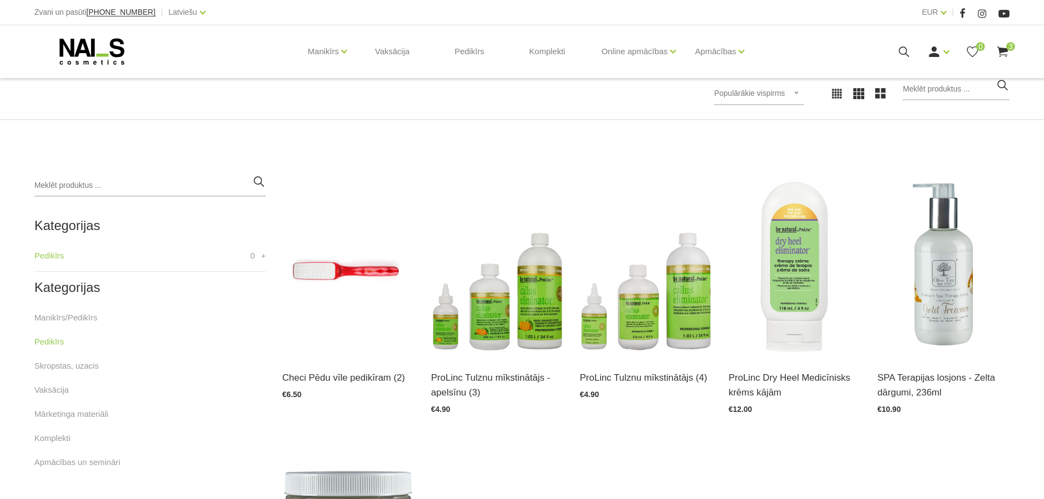
click at [121, 58] on icon at bounding box center [92, 51] width 115 height 27
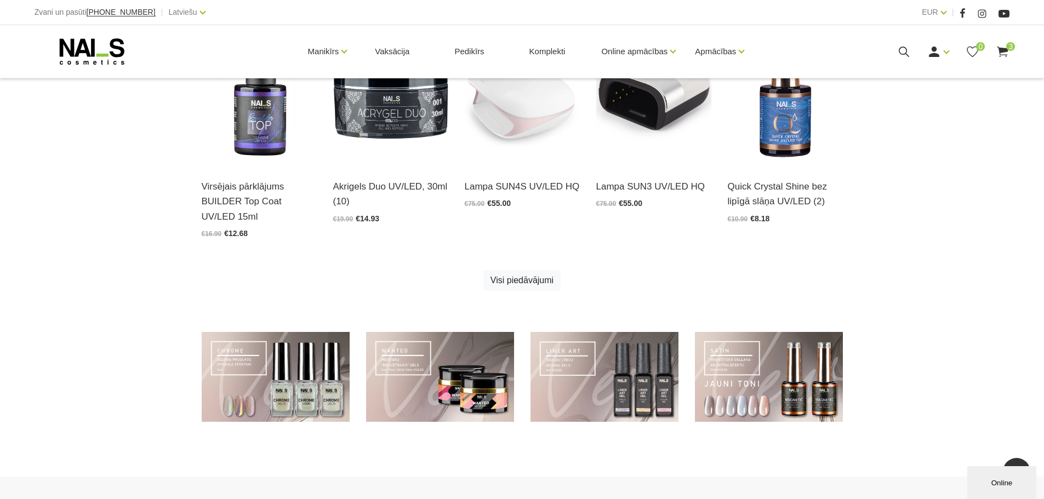
scroll to position [657, 0]
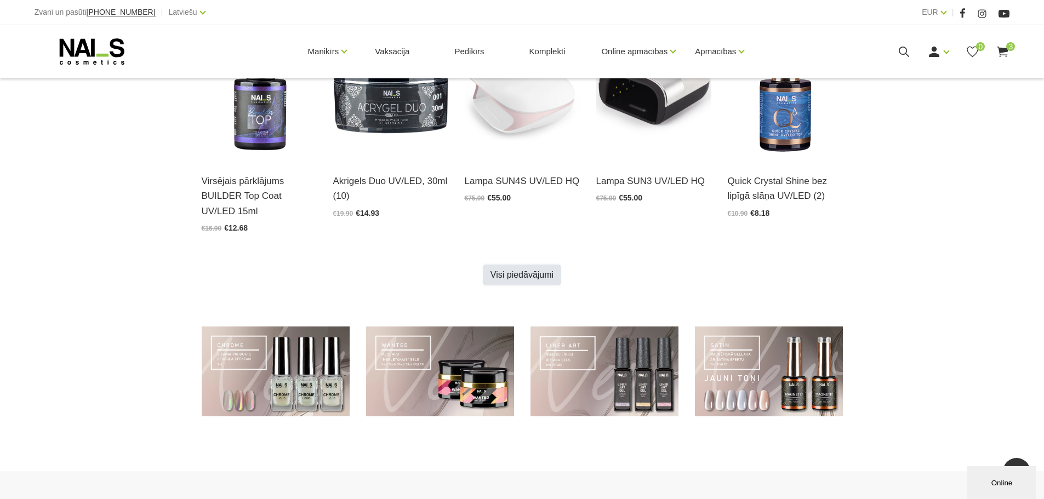
click at [523, 275] on link "Visi piedāvājumi" at bounding box center [521, 275] width 77 height 21
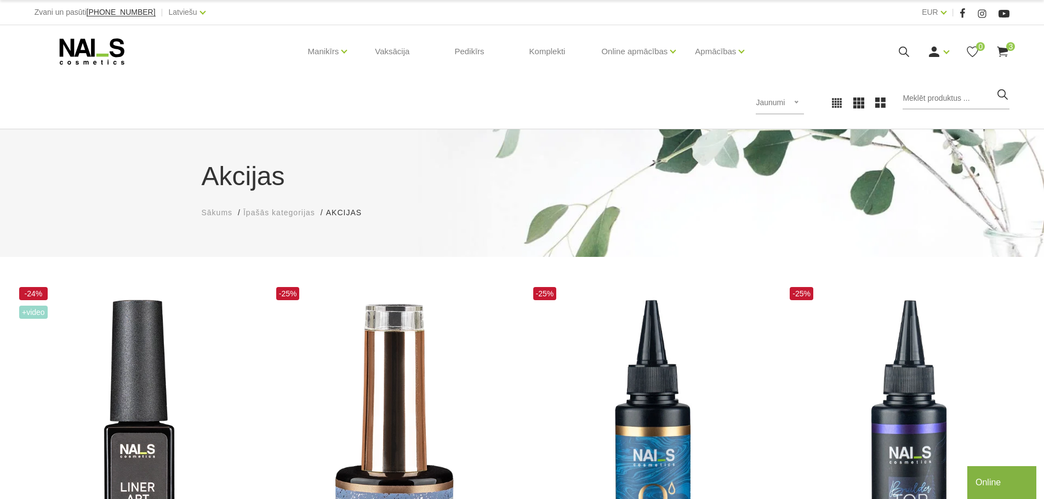
click at [88, 44] on icon at bounding box center [92, 51] width 115 height 27
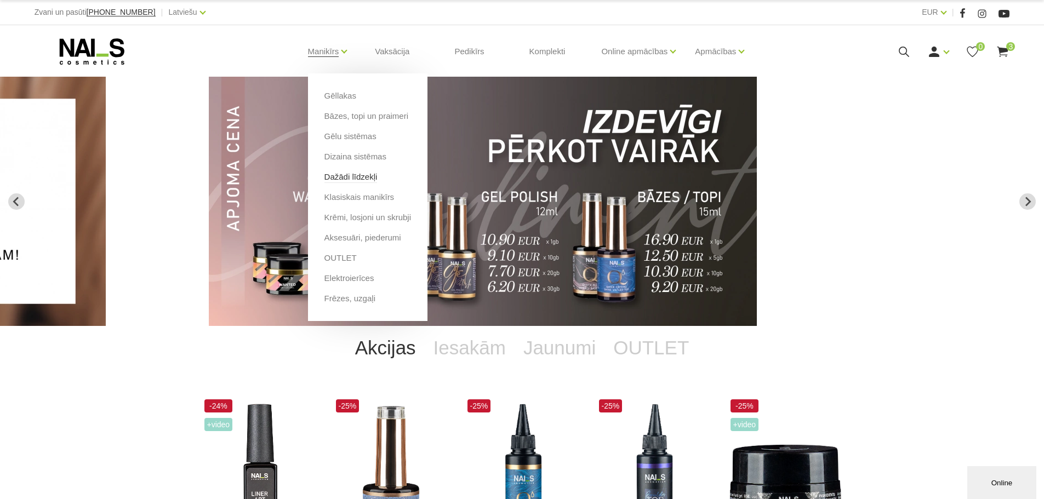
click at [355, 178] on link "Dažādi līdzekļi" at bounding box center [350, 177] width 53 height 12
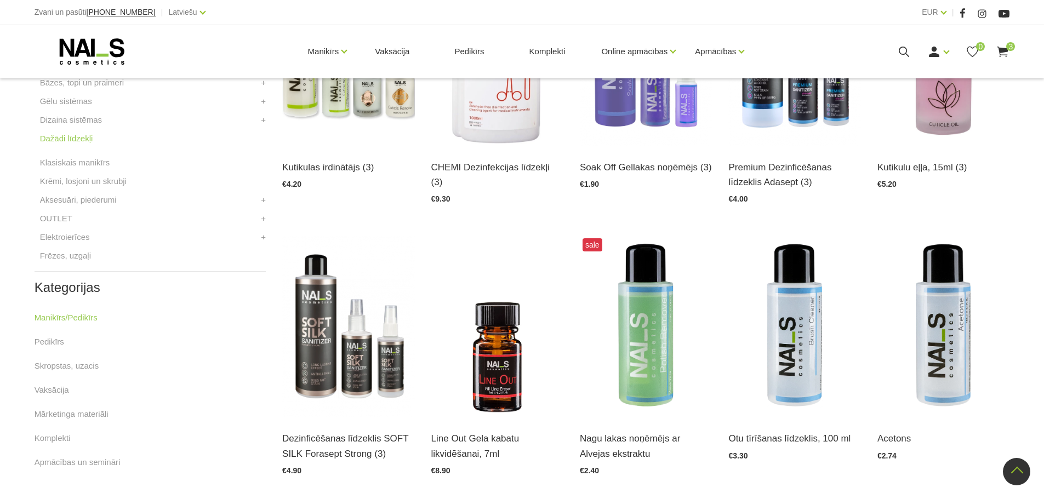
scroll to position [384, 0]
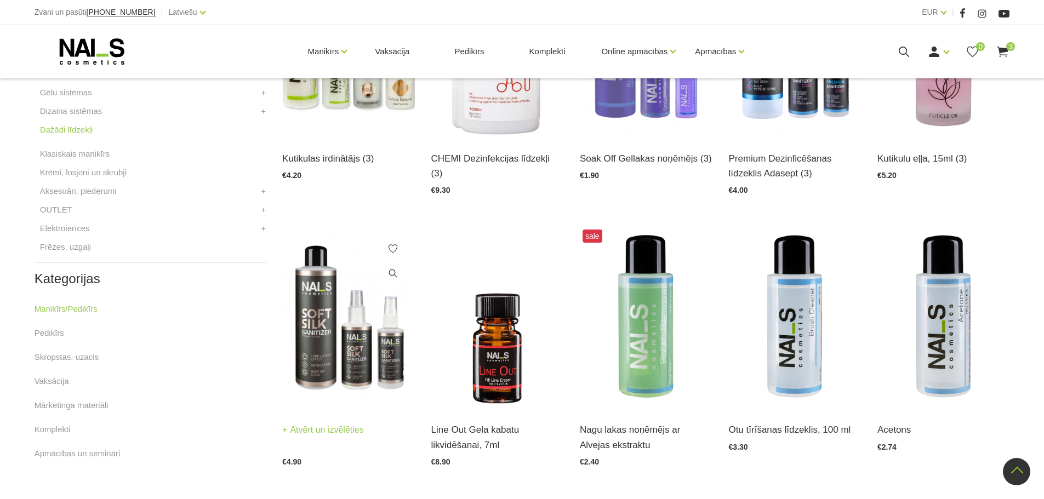
click at [350, 335] on img at bounding box center [348, 318] width 132 height 182
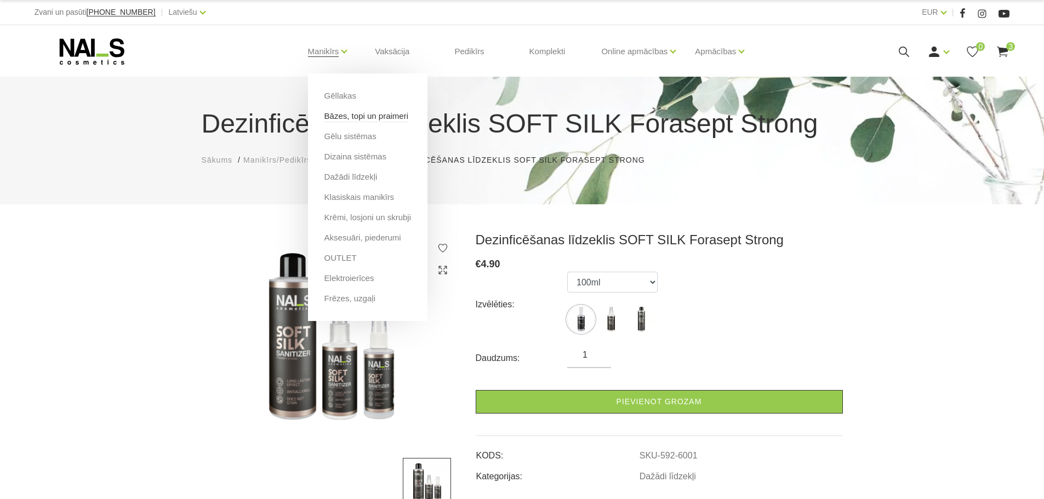
click at [335, 111] on link "Bāzes, topi un praimeri" at bounding box center [366, 116] width 84 height 12
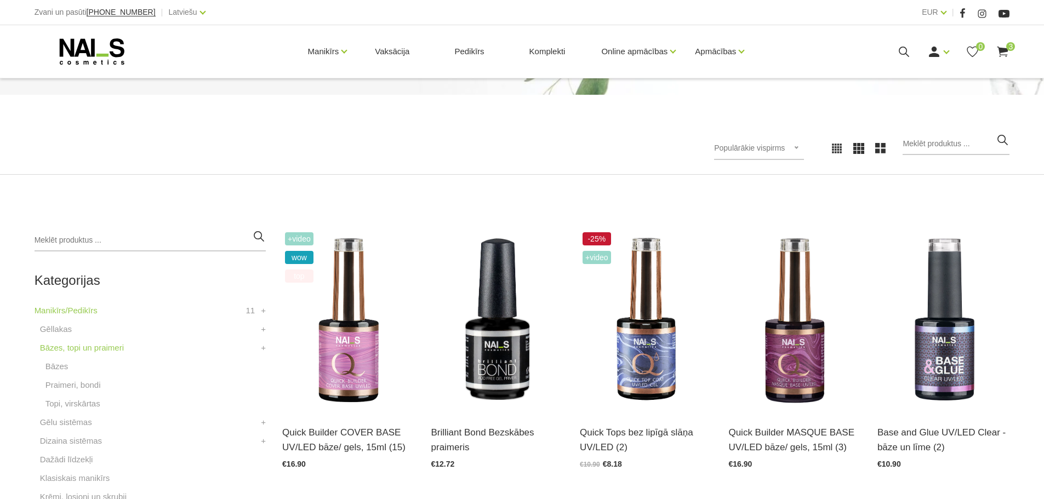
scroll to position [164, 0]
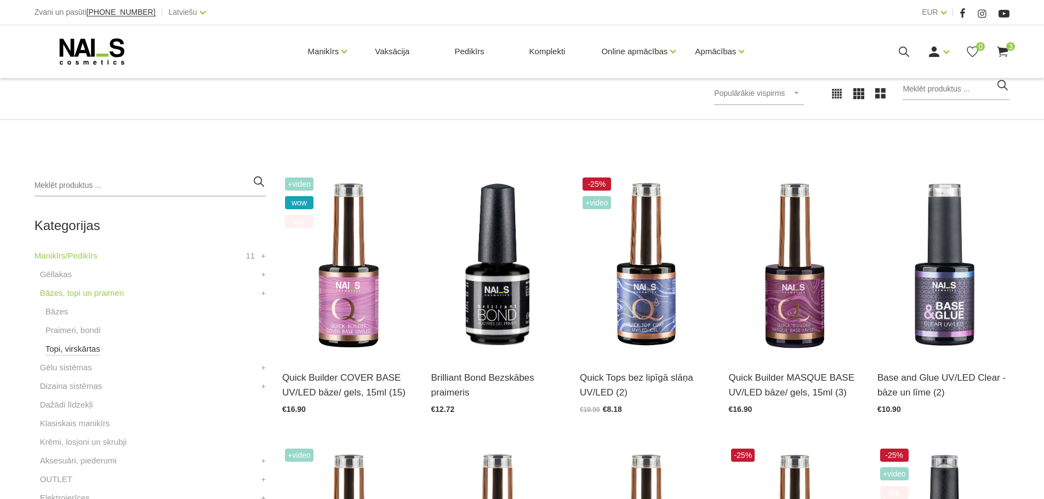
click at [87, 350] on link "Topi, virskārtas" at bounding box center [72, 348] width 55 height 13
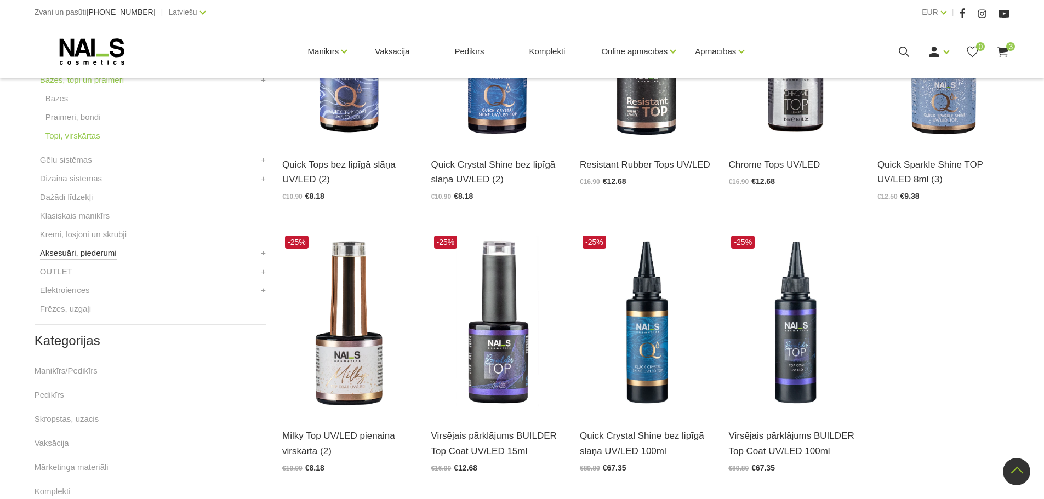
scroll to position [219, 0]
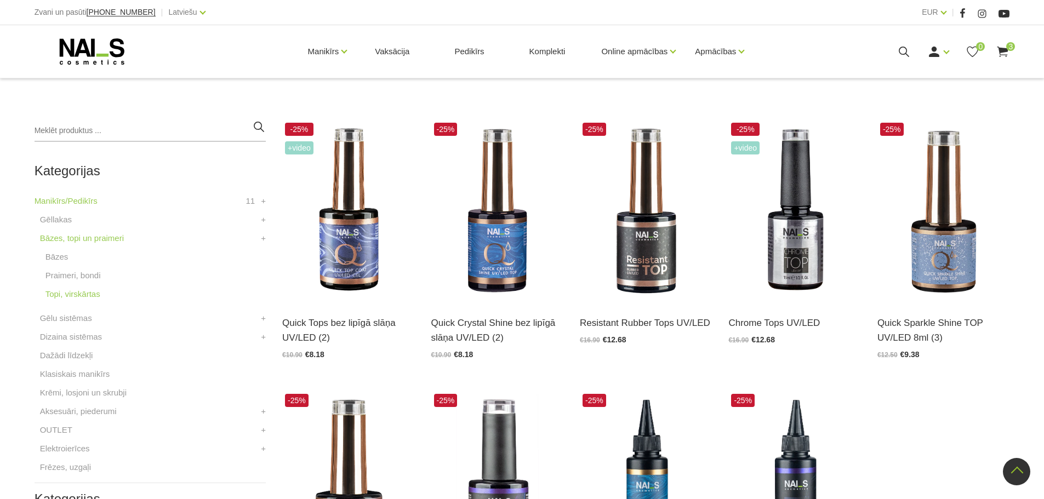
click at [82, 283] on li "Praimeri, bondi" at bounding box center [153, 278] width 226 height 19
click at [83, 279] on link "Praimeri, bondi" at bounding box center [72, 275] width 55 height 13
